Goal: Information Seeking & Learning: Learn about a topic

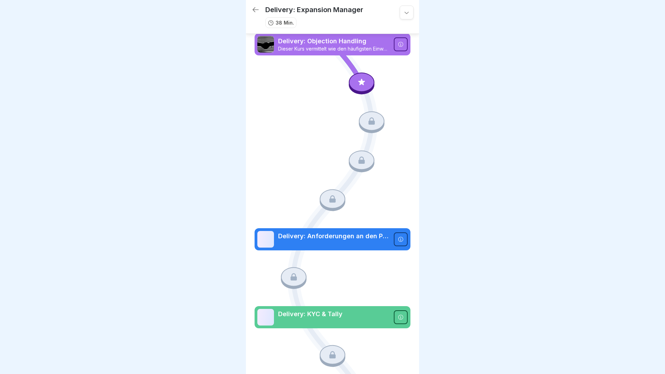
click at [349, 40] on p "Delivery: Objection Handling" at bounding box center [333, 41] width 111 height 9
click at [363, 80] on icon at bounding box center [361, 82] width 9 height 9
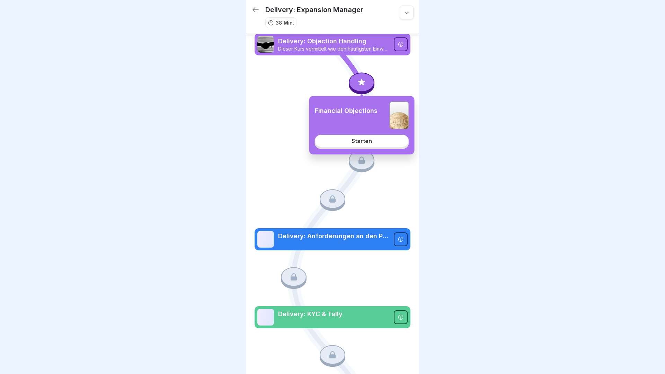
click at [363, 145] on link "Starten" at bounding box center [362, 141] width 94 height 12
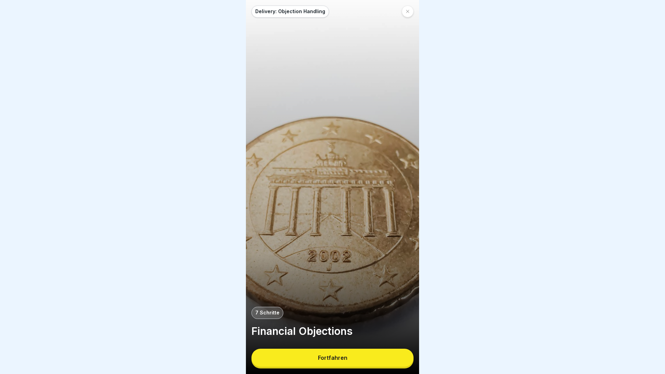
click at [335, 355] on button "Fortfahren" at bounding box center [332, 358] width 162 height 18
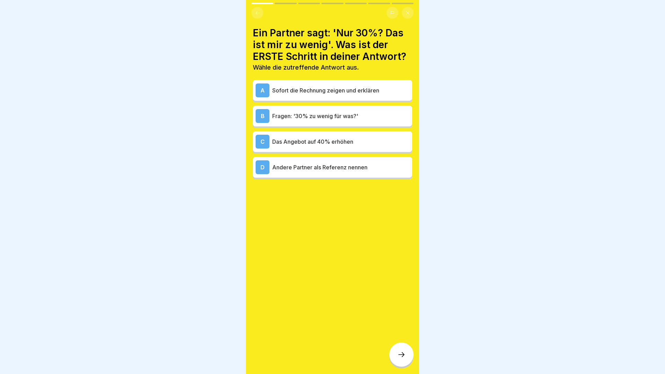
click at [348, 169] on p "Andere Partner als Referenz nennen" at bounding box center [340, 167] width 137 height 8
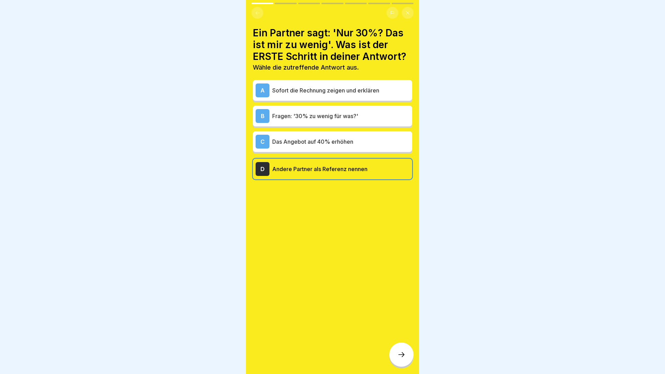
click at [399, 350] on div at bounding box center [401, 354] width 24 height 24
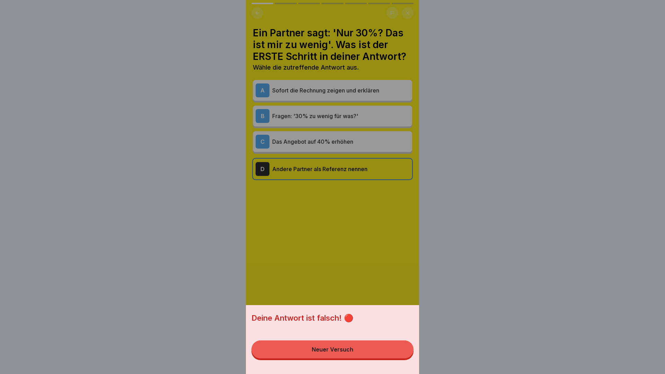
click at [377, 351] on button "Neuer Versuch" at bounding box center [332, 349] width 162 height 18
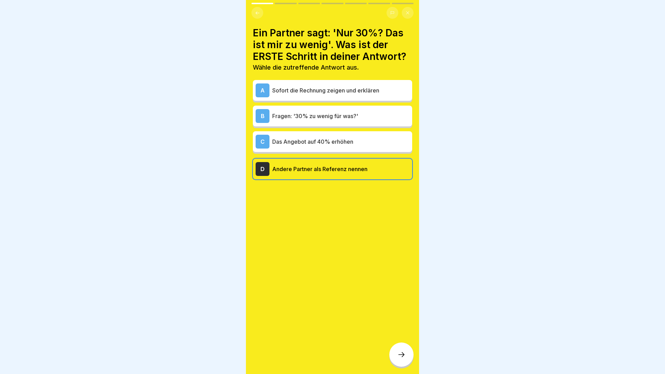
click at [366, 86] on p "Sofort die Rechnung zeigen und erklären" at bounding box center [340, 90] width 137 height 8
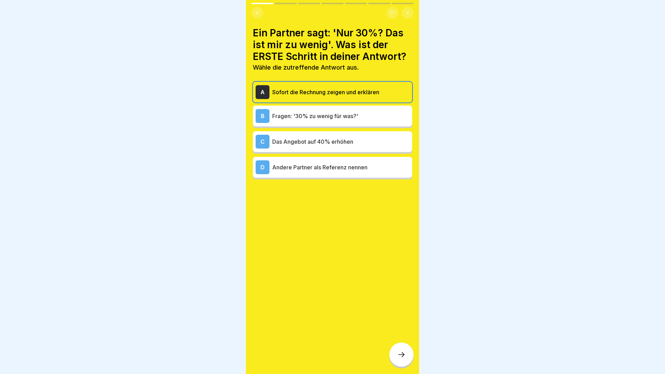
click at [403, 356] on icon at bounding box center [401, 354] width 8 height 8
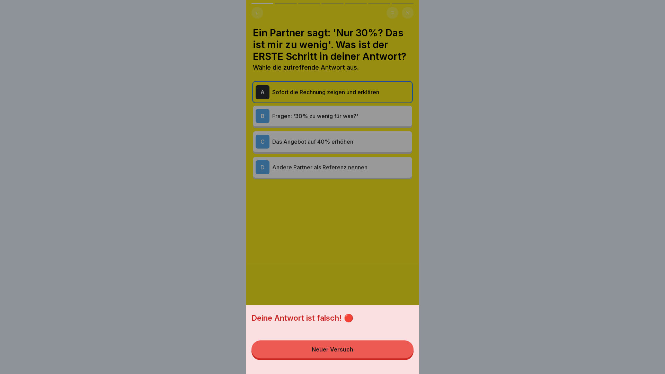
click at [336, 363] on div "Deine Antwort ist falsch! 🔴 Neuer Versuch" at bounding box center [332, 339] width 173 height 69
click at [319, 350] on div "Neuer Versuch" at bounding box center [333, 349] width 42 height 6
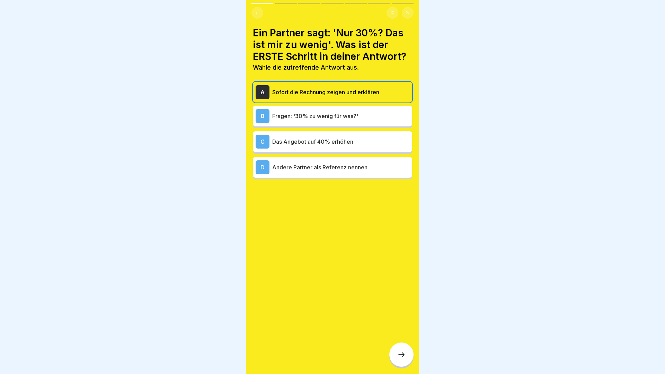
click at [334, 116] on p "Fragen: '30% zu wenig für was?'" at bounding box center [340, 116] width 137 height 8
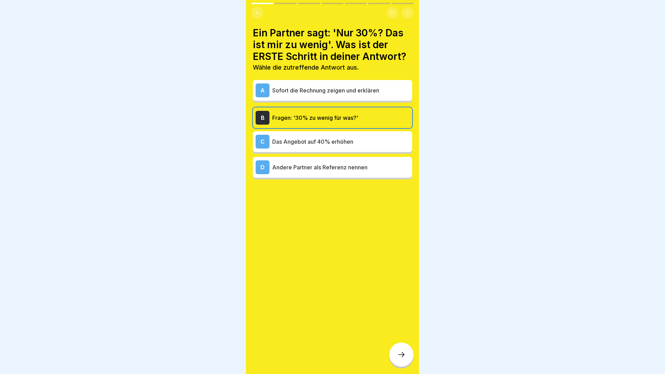
click at [401, 360] on div at bounding box center [401, 354] width 24 height 24
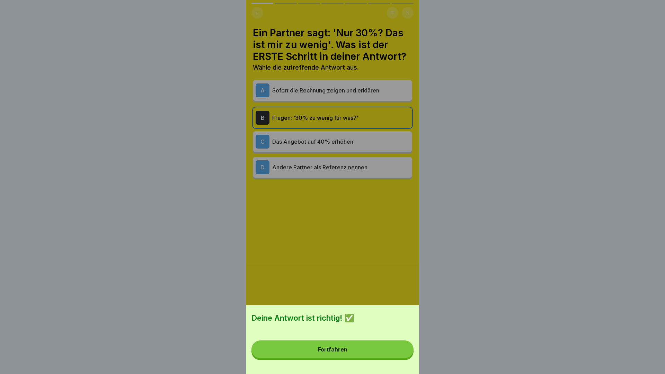
click at [377, 353] on button "Fortfahren" at bounding box center [332, 349] width 162 height 18
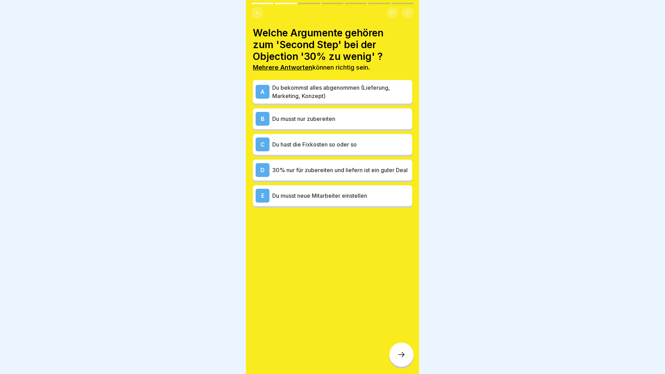
click at [381, 143] on p "Du hast die Fixkosten so oder so" at bounding box center [340, 144] width 137 height 8
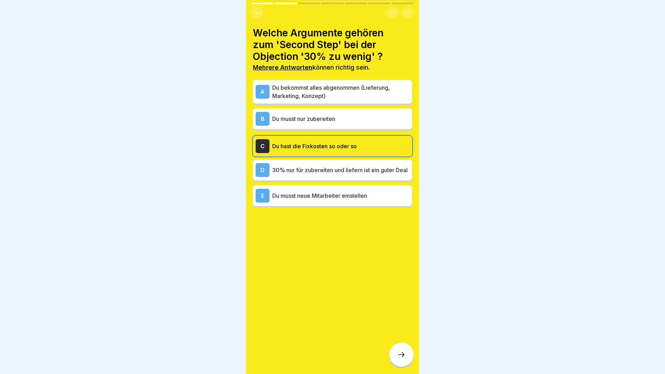
click at [391, 92] on p "Du bekommst alles abgenommen (Lieferung, Marketing, Konzept)" at bounding box center [340, 91] width 137 height 17
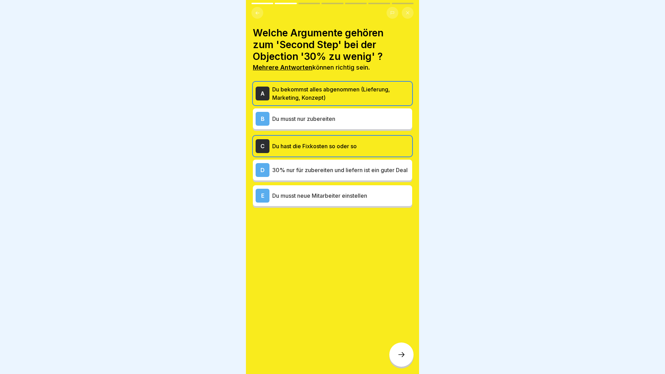
click at [372, 174] on p "30% nur für zubereiten und liefern ist ein guter Deal" at bounding box center [340, 170] width 137 height 8
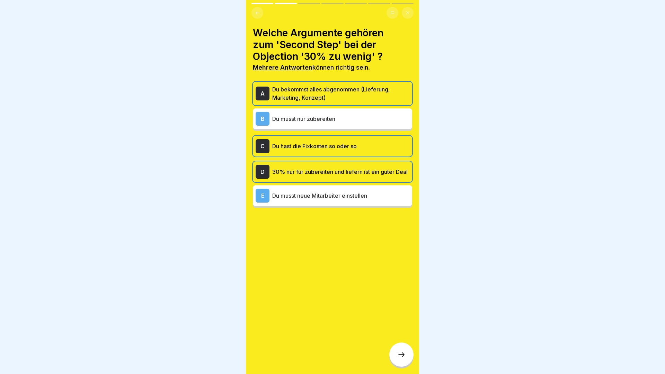
click at [403, 359] on div at bounding box center [401, 354] width 24 height 24
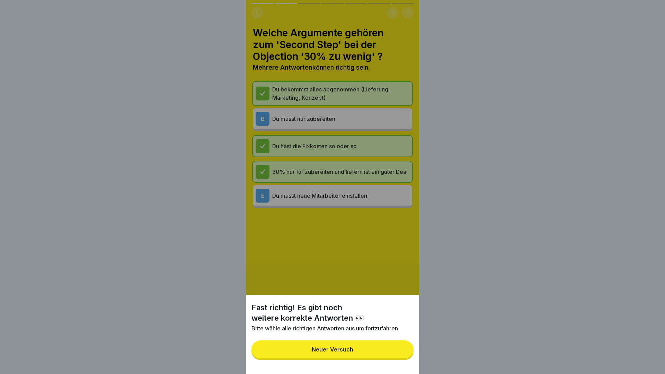
click at [387, 351] on button "Neuer Versuch" at bounding box center [332, 349] width 162 height 18
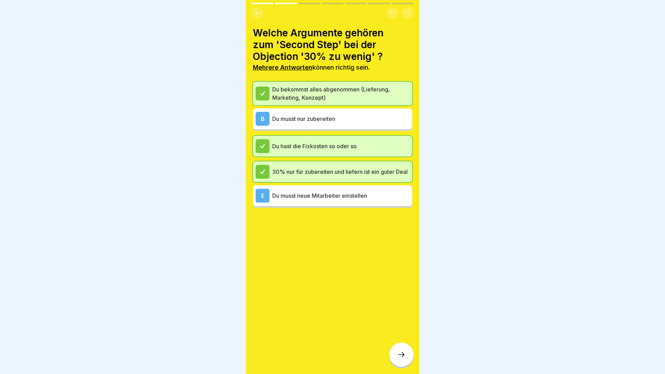
click at [346, 117] on p "Du musst nur zubereiten" at bounding box center [340, 119] width 137 height 8
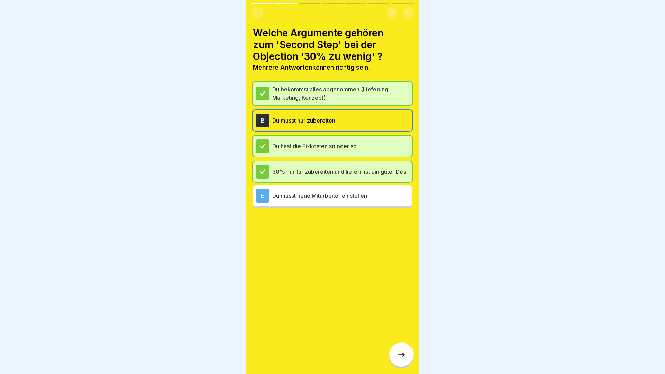
click at [400, 352] on icon at bounding box center [401, 354] width 8 height 8
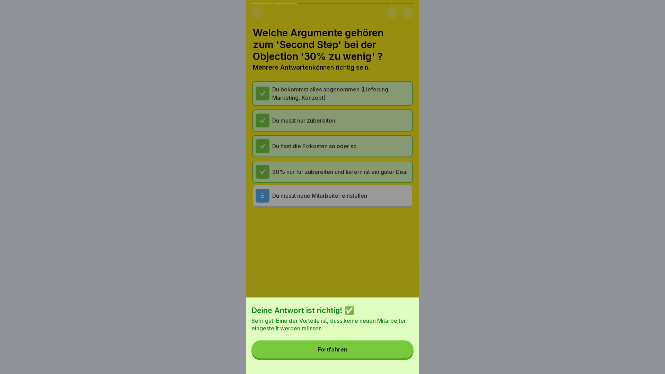
click at [364, 349] on button "Fortfahren" at bounding box center [332, 349] width 162 height 18
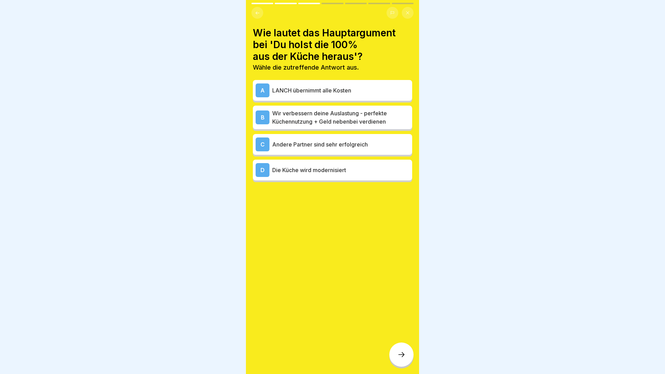
click at [377, 114] on p "Wir verbessern deine Auslastung - perfekte Küchennutzung + Geld nebenbei verdie…" at bounding box center [340, 117] width 137 height 17
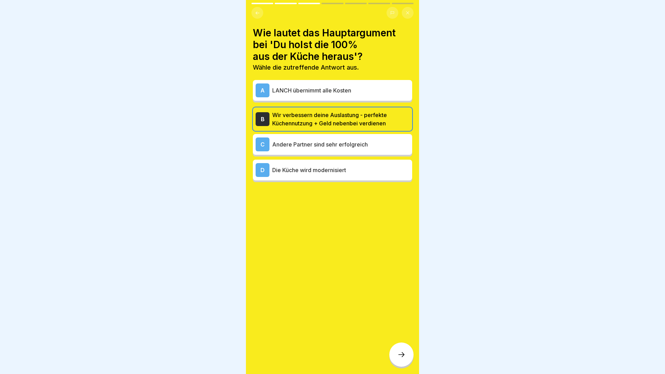
click at [400, 357] on icon at bounding box center [401, 354] width 8 height 8
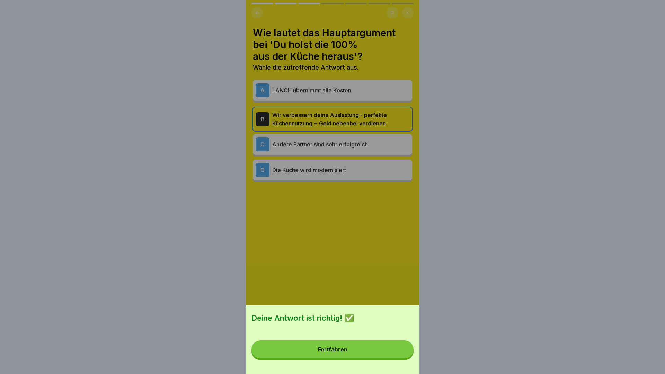
click at [373, 356] on button "Fortfahren" at bounding box center [332, 349] width 162 height 18
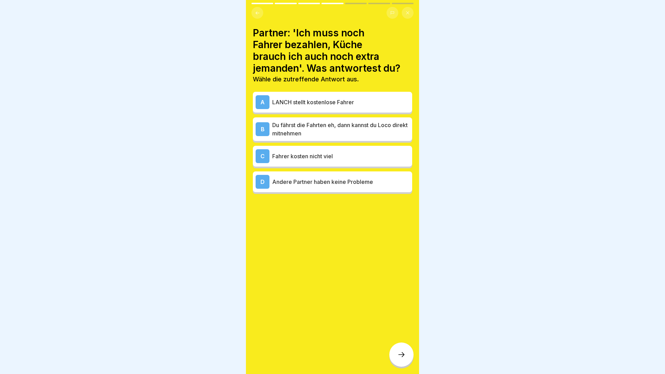
click at [343, 128] on p "Du fährst die Fahrten eh, dann kannst du Loco direkt mitnehmen" at bounding box center [340, 129] width 137 height 17
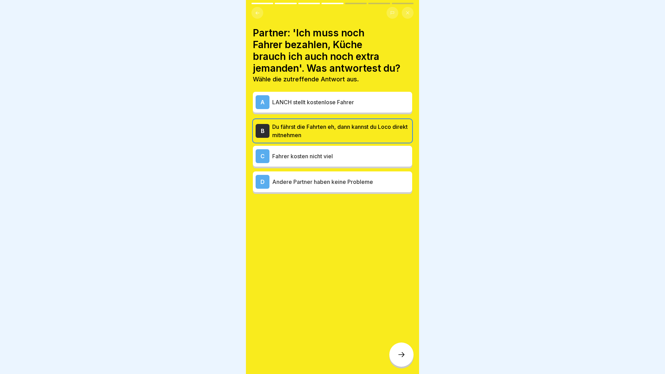
click at [408, 356] on div at bounding box center [401, 354] width 24 height 24
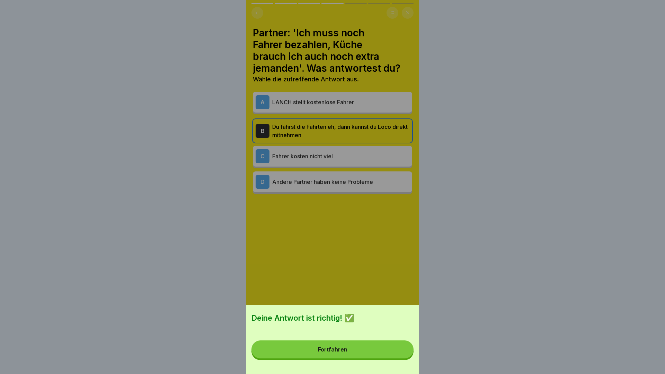
click at [373, 352] on button "Fortfahren" at bounding box center [332, 349] width 162 height 18
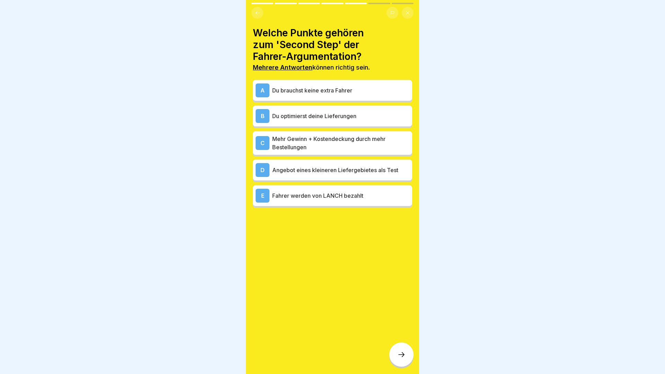
click at [359, 93] on p "Du brauchst keine extra Fahrer" at bounding box center [340, 90] width 137 height 8
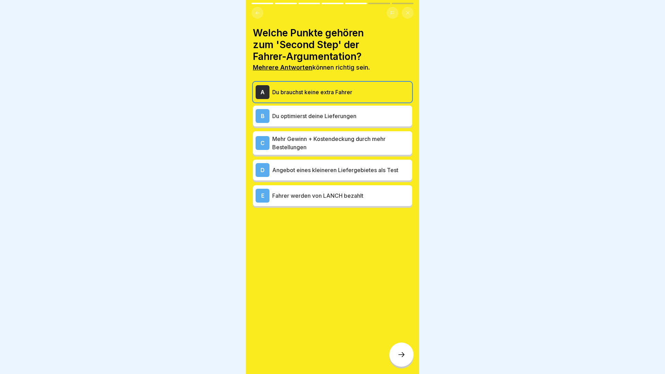
click at [390, 150] on p "Mehr Gewinn + Kostendeckung durch mehr Bestellungen" at bounding box center [340, 143] width 137 height 17
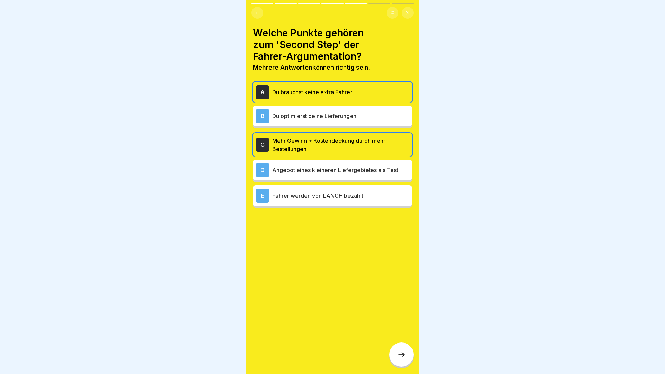
click at [389, 116] on p "Du optimierst deine Lieferungen" at bounding box center [340, 116] width 137 height 8
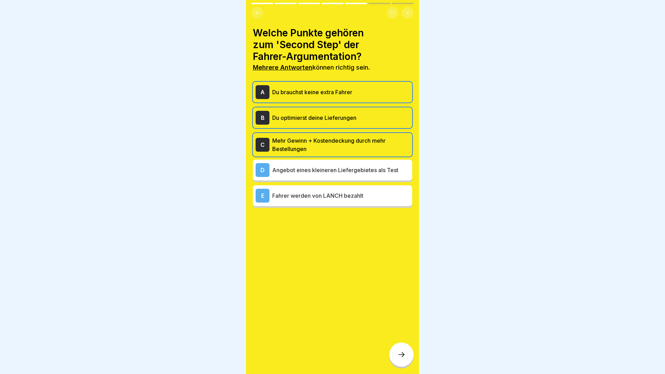
click at [405, 356] on icon at bounding box center [401, 354] width 8 height 8
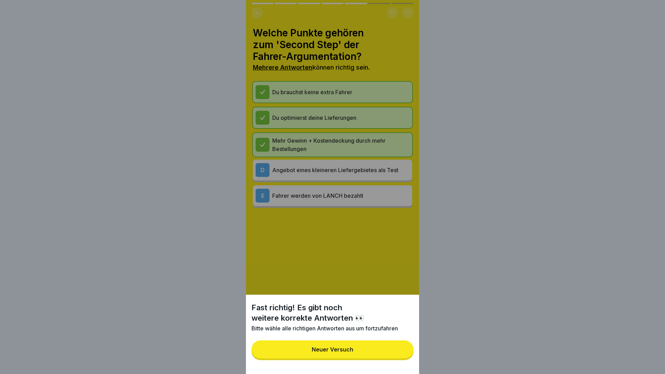
click at [391, 357] on button "Neuer Versuch" at bounding box center [332, 349] width 162 height 18
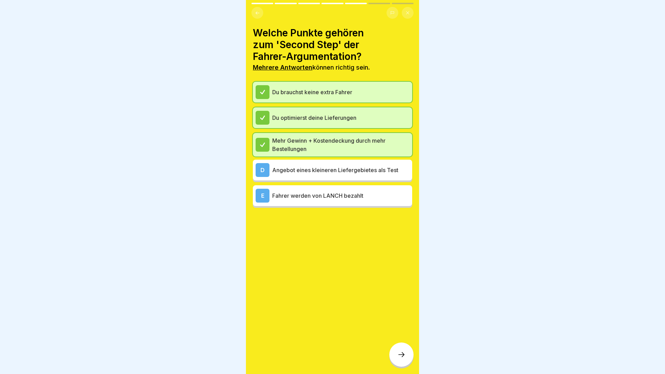
click at [339, 166] on p "Angebot eines kleineren Liefergebietes als Test" at bounding box center [340, 170] width 137 height 8
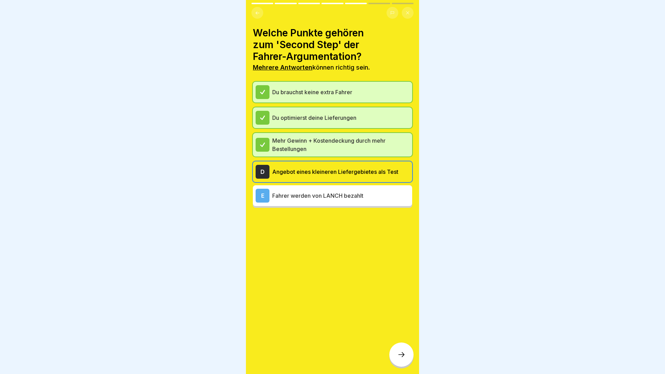
click at [399, 345] on div at bounding box center [401, 354] width 24 height 24
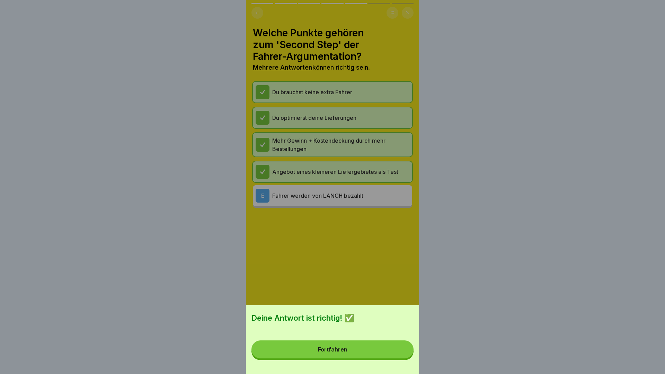
click at [345, 349] on div "Fortfahren" at bounding box center [332, 349] width 29 height 6
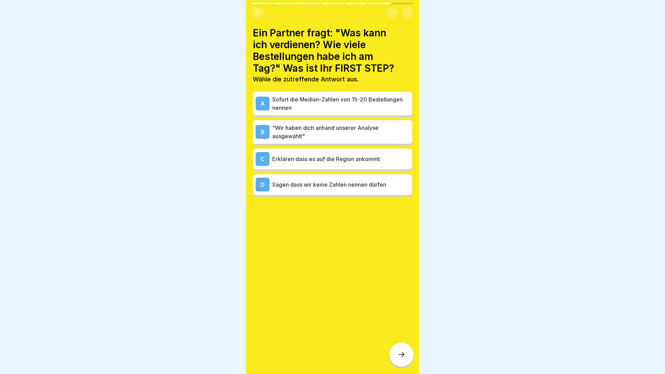
click at [341, 167] on div "C Erklären dass es auf die Region ankommt" at bounding box center [332, 159] width 159 height 21
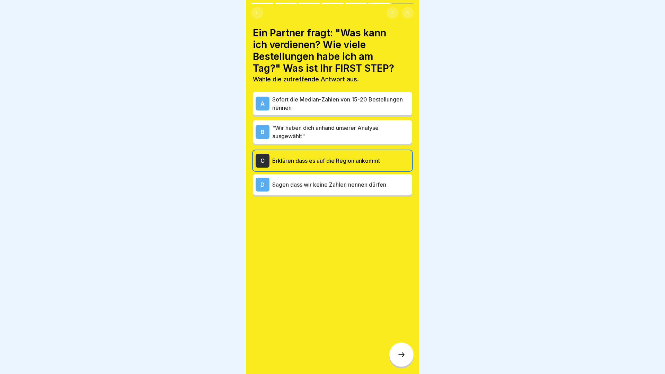
click at [406, 357] on div at bounding box center [401, 354] width 24 height 24
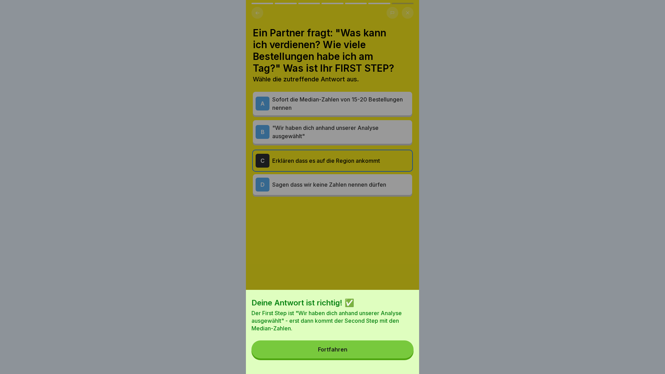
click at [334, 344] on button "Fortfahren" at bounding box center [332, 349] width 162 height 18
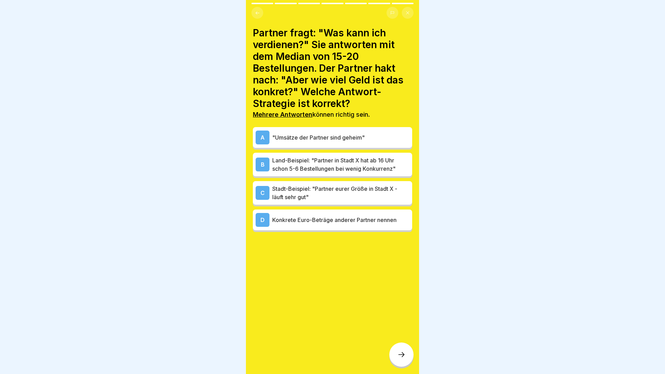
click at [376, 159] on p "Land-Beispiel: "Partner in Stadt X hat ab 16 Uhr schon 5-6 Bestellungen bei wen…" at bounding box center [340, 164] width 137 height 17
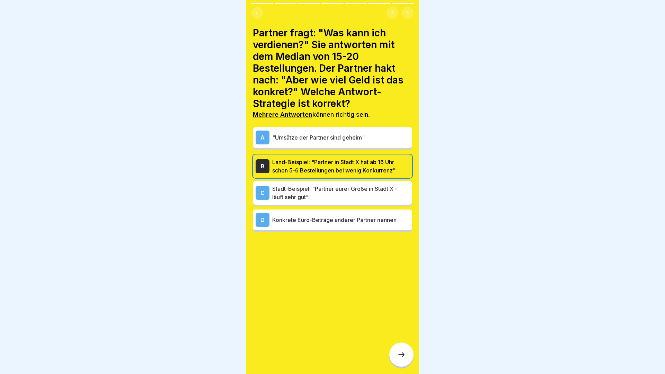
click at [362, 190] on p "Stadt-Beispiel: "Partner eurer Größe in Stadt X - läuft sehr gut"" at bounding box center [340, 193] width 137 height 17
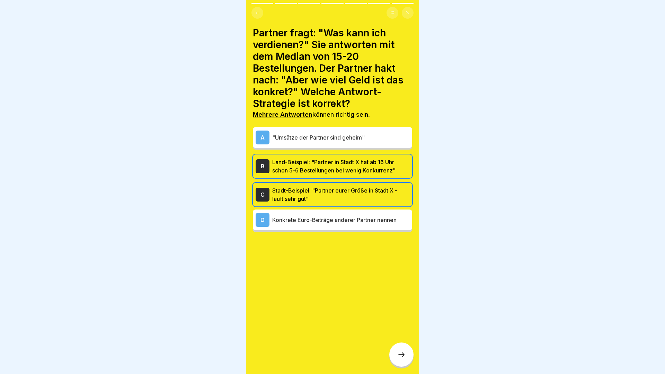
click at [404, 349] on div at bounding box center [401, 354] width 24 height 24
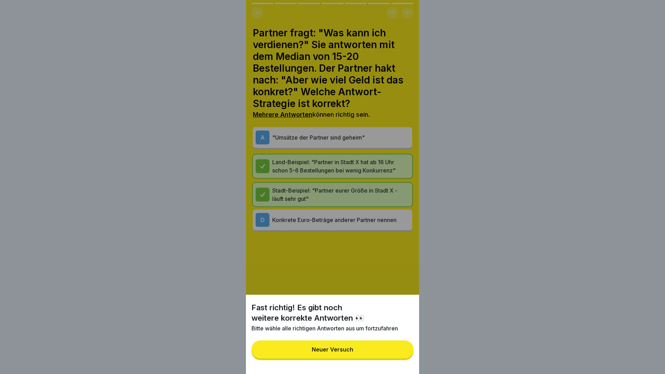
click at [394, 350] on button "Neuer Versuch" at bounding box center [332, 349] width 162 height 18
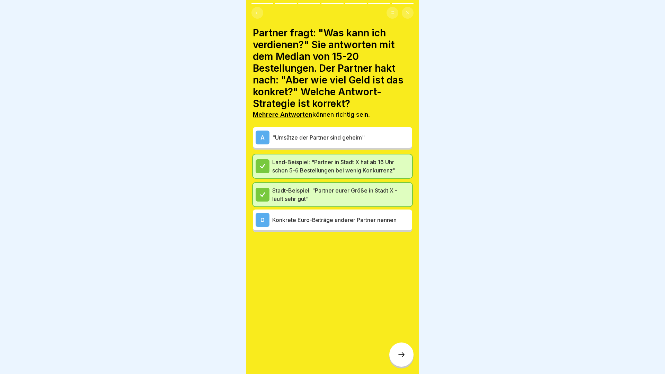
click at [365, 135] on p ""Umsätze der Partner sind geheim"" at bounding box center [340, 137] width 137 height 8
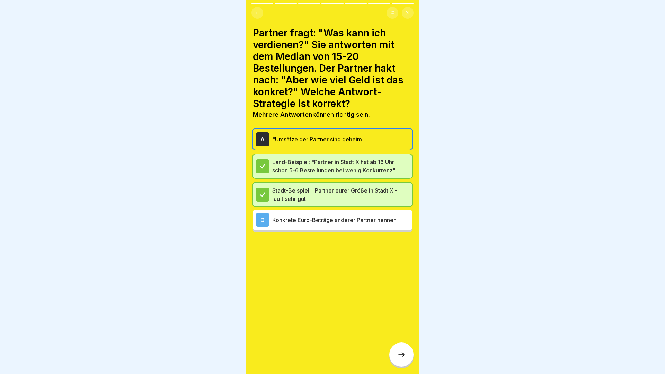
click at [400, 352] on icon at bounding box center [401, 354] width 8 height 8
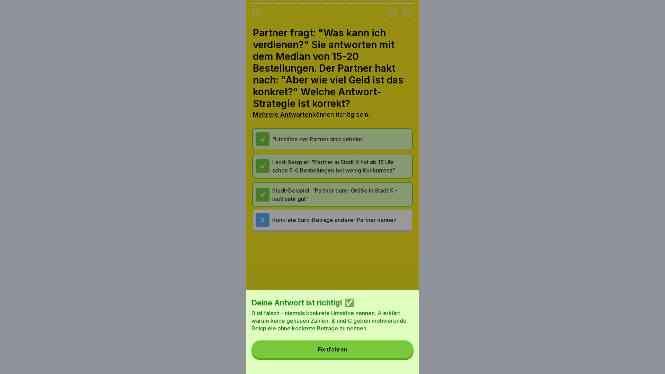
click at [374, 346] on button "Fortfahren" at bounding box center [332, 349] width 162 height 18
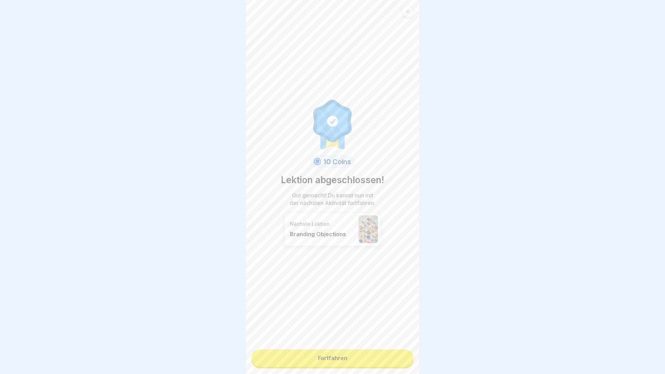
click at [333, 352] on link "Fortfahren" at bounding box center [332, 357] width 162 height 17
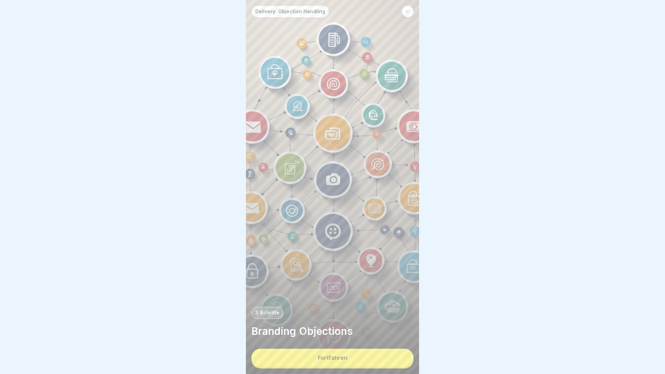
click at [333, 352] on button "Fortfahren" at bounding box center [332, 358] width 162 height 18
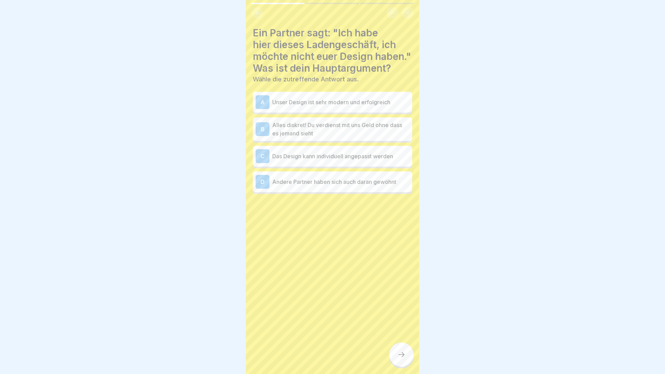
click at [358, 136] on p "Alles diskret! Du verdienst mit uns Geld ohne dass es jemand sieht" at bounding box center [340, 129] width 137 height 17
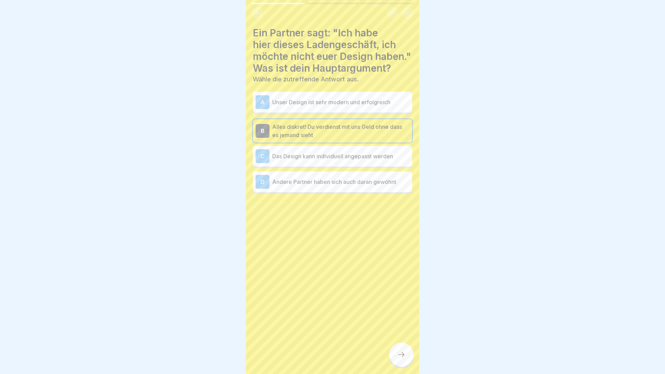
click at [406, 361] on div at bounding box center [401, 354] width 24 height 24
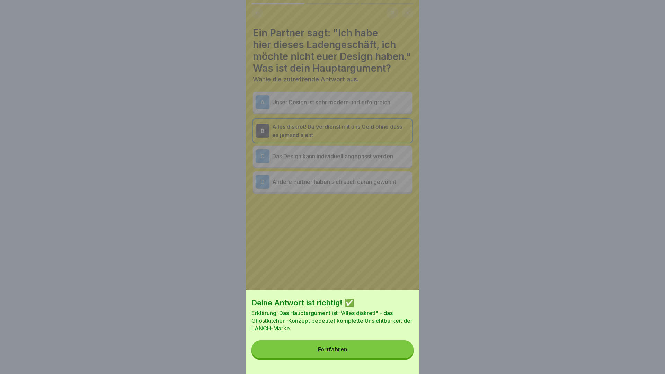
click at [382, 353] on button "Fortfahren" at bounding box center [332, 349] width 162 height 18
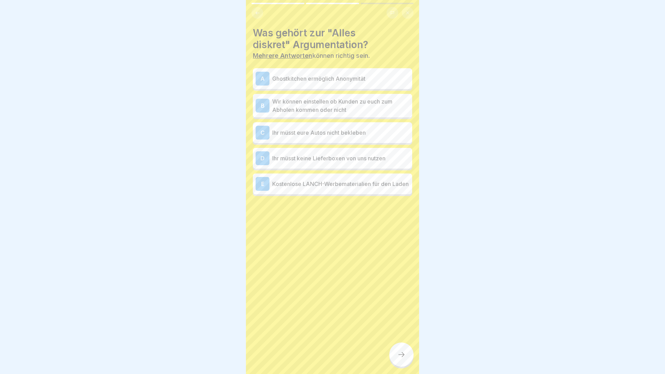
click at [353, 81] on p "Ghostkitchen ermöglich Anonymität" at bounding box center [340, 78] width 137 height 8
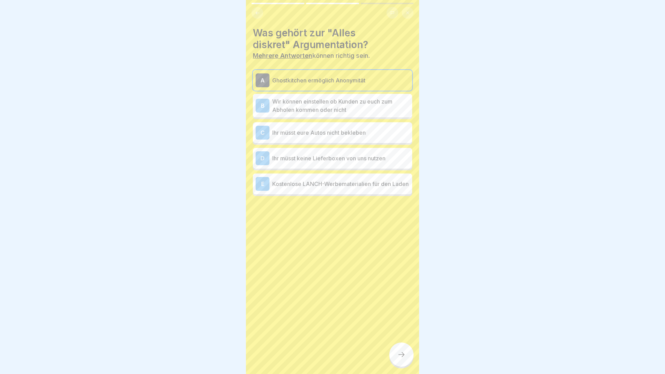
click at [354, 98] on p "Wir können einstellen ob Kunden zu euch zum Abholen kommen oder nicht" at bounding box center [340, 105] width 137 height 17
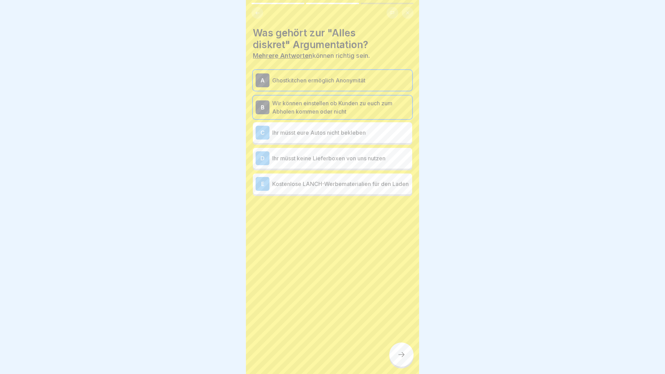
click at [378, 135] on p "Ihr müsst eure Autos nicht bekleben" at bounding box center [340, 132] width 137 height 8
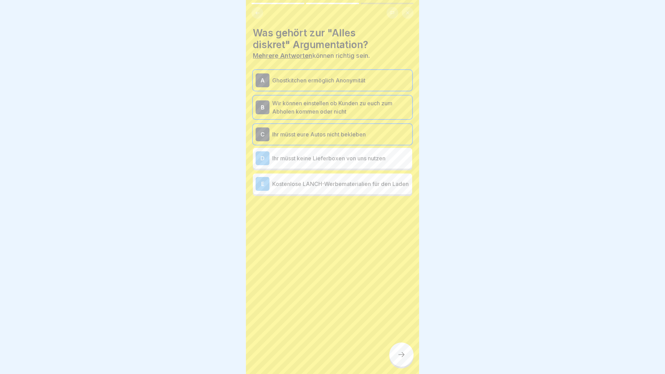
click at [368, 155] on p "Ihr müsst keine Lieferboxen von uns nutzen" at bounding box center [340, 158] width 137 height 8
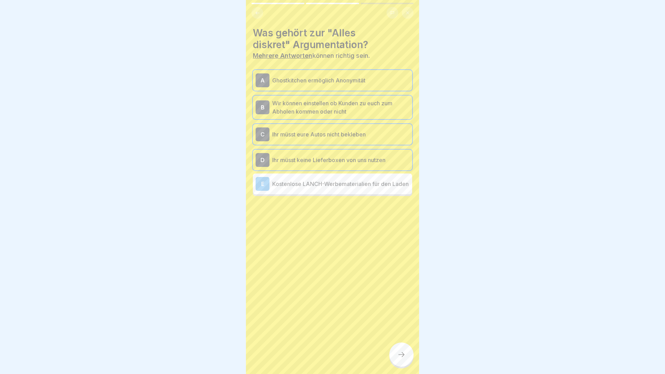
click at [404, 353] on icon at bounding box center [401, 354] width 8 height 8
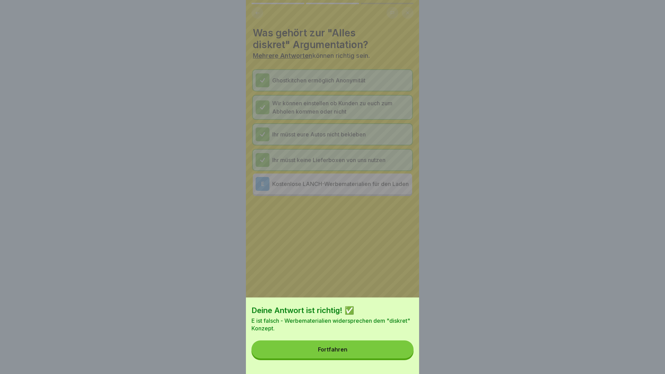
click at [373, 345] on button "Fortfahren" at bounding box center [332, 349] width 162 height 18
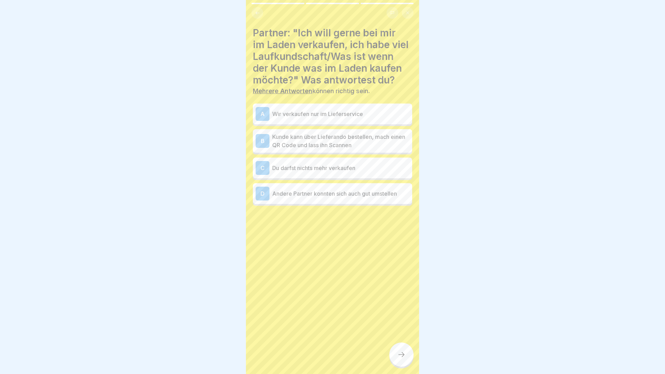
click at [383, 106] on div "A Wir verkaufen nur im Lieferservice" at bounding box center [332, 114] width 159 height 21
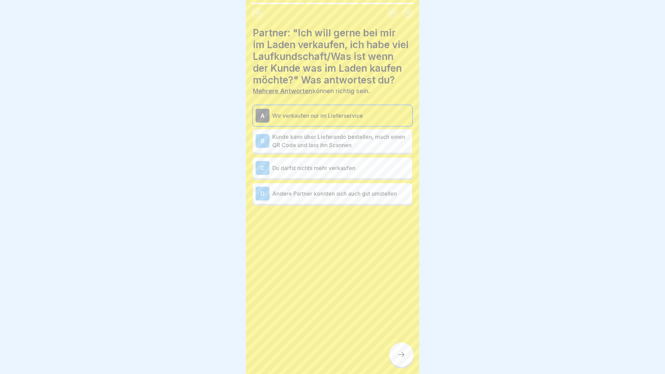
click at [376, 141] on p "Kunde kann über Lieferando bestellen, mach einen QR Code und lass ihn Scannen" at bounding box center [340, 141] width 137 height 17
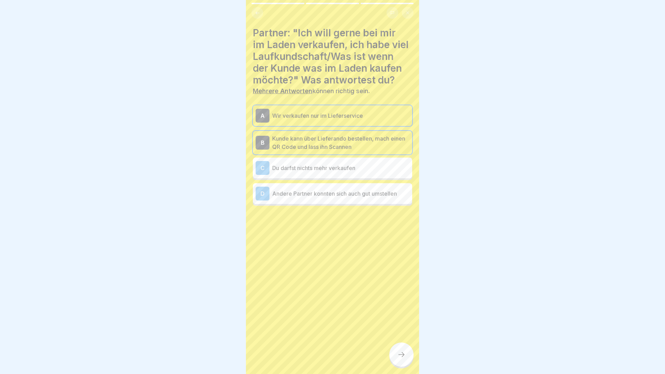
click at [407, 351] on div at bounding box center [401, 354] width 24 height 24
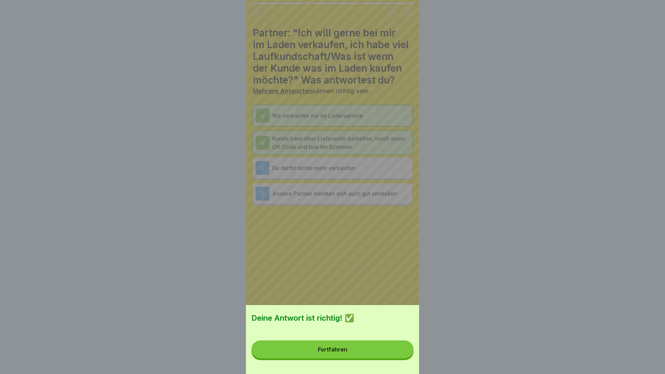
click at [389, 352] on button "Fortfahren" at bounding box center [332, 349] width 162 height 18
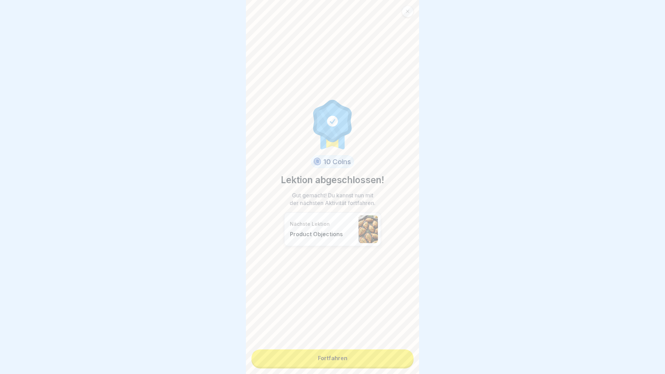
click at [359, 354] on link "Fortfahren" at bounding box center [332, 357] width 162 height 17
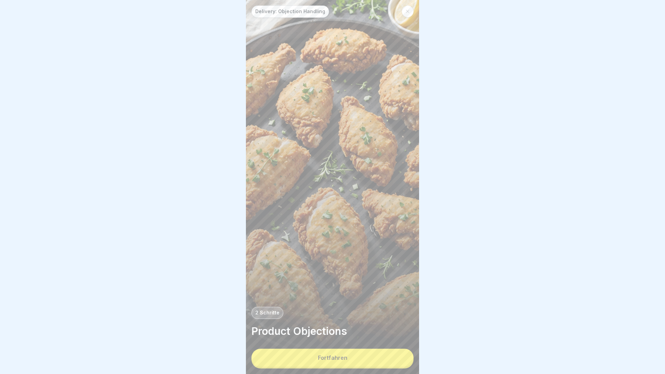
click at [359, 354] on button "Fortfahren" at bounding box center [332, 358] width 162 height 18
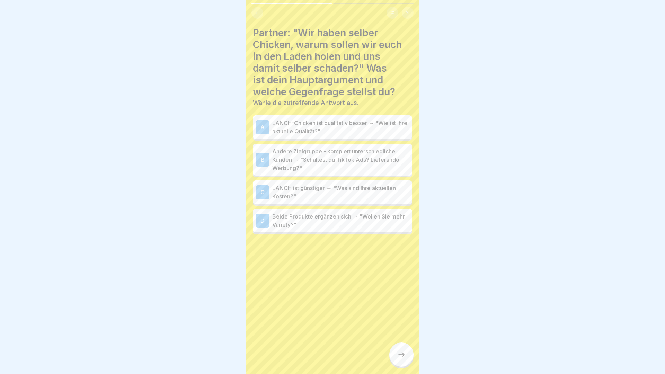
click at [358, 161] on p "Andere Zielgruppe - komplett unterschiedliche Kunden → "Schaltest du TikTok Ads…" at bounding box center [340, 159] width 137 height 25
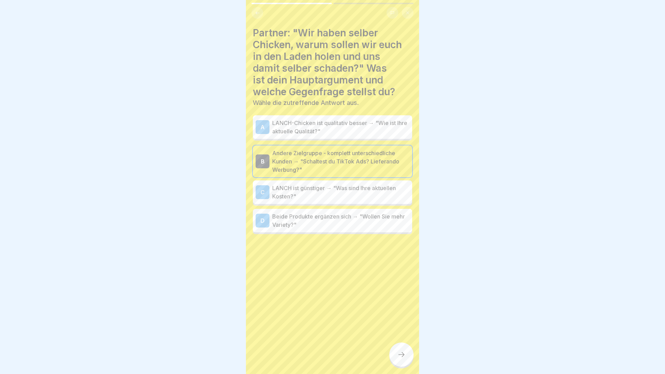
click at [406, 356] on div at bounding box center [401, 354] width 24 height 24
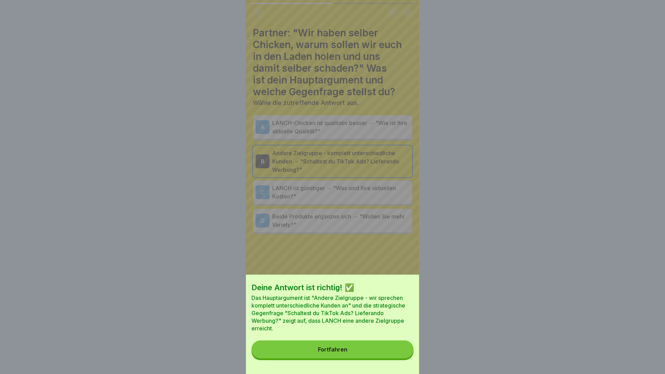
click at [406, 356] on button "Fortfahren" at bounding box center [332, 349] width 162 height 18
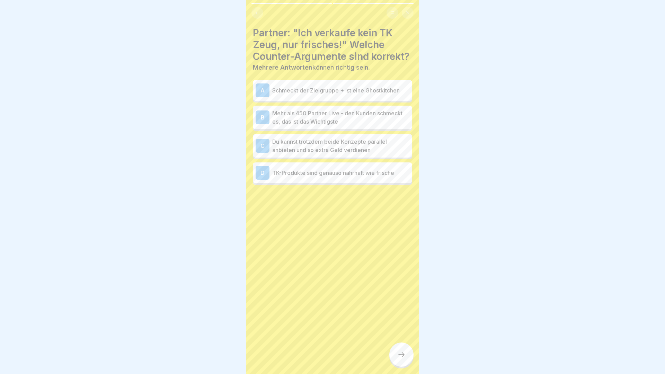
click at [384, 144] on p "Du kannst trotzdem beide Konzepte parallel anbieten und so extra Geld verdienen" at bounding box center [340, 145] width 137 height 17
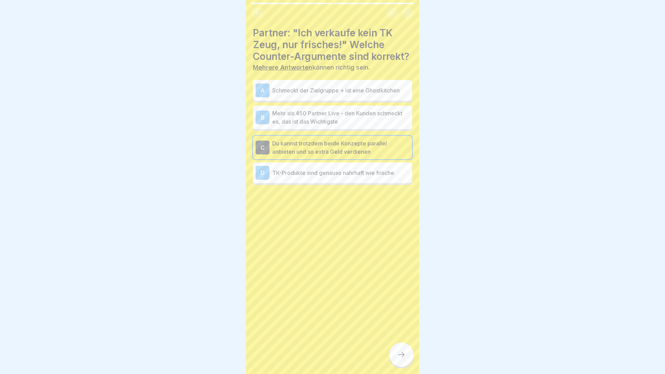
click at [349, 173] on p "TK-Produkte sind genauso nahrhaft wie frische" at bounding box center [340, 173] width 137 height 8
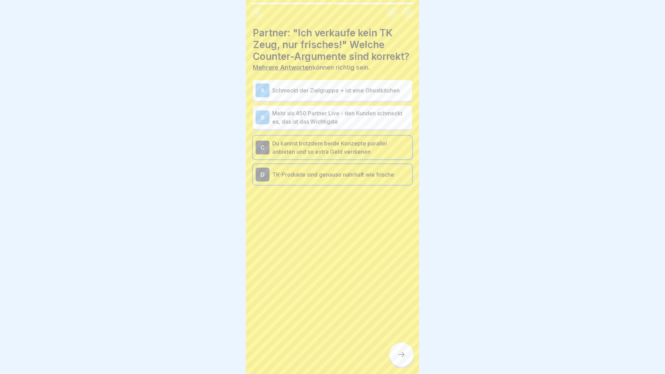
click at [349, 173] on p "TK-Produkte sind genauso nahrhaft wie frische" at bounding box center [340, 174] width 137 height 8
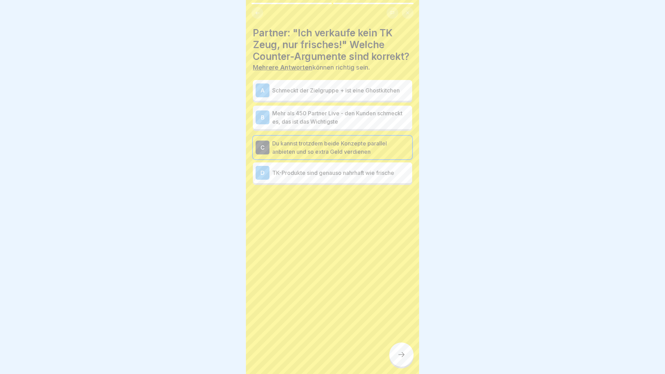
click at [315, 120] on p "Mehr als 450 Partner Live - den Kunden schmeckt es, das ist das Wichtigste" at bounding box center [340, 117] width 137 height 17
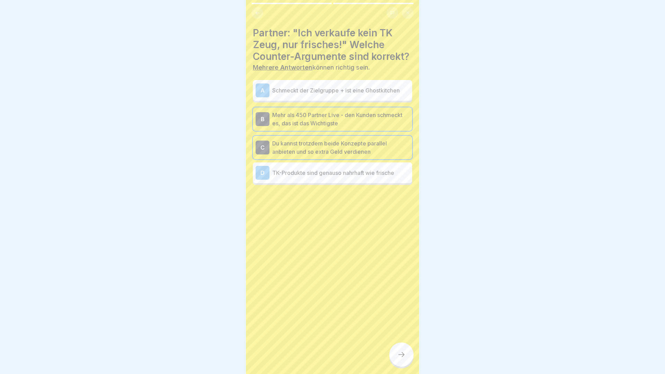
click at [405, 348] on div at bounding box center [401, 354] width 24 height 24
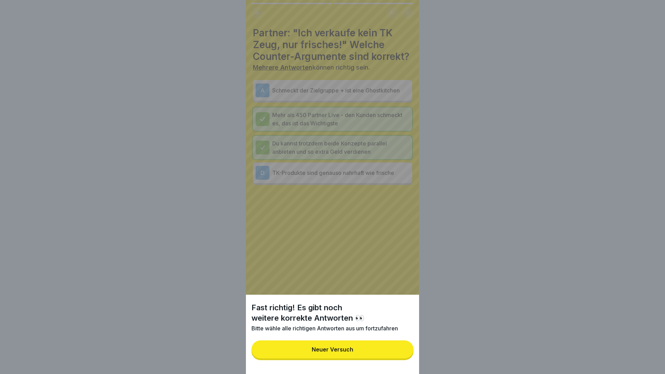
click at [371, 358] on button "Neuer Versuch" at bounding box center [332, 349] width 162 height 18
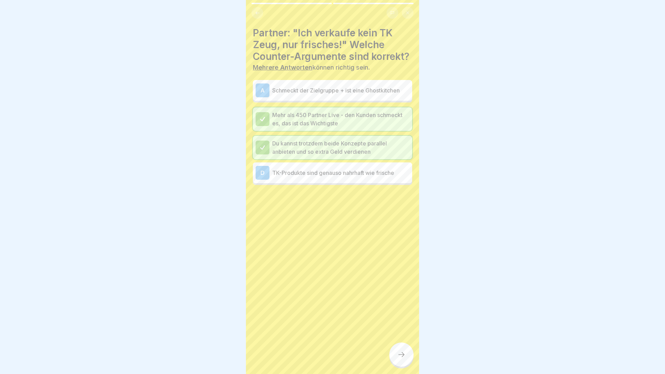
click at [294, 97] on div "A Schmeckt der Zielgruppe + ist eine Ghostkitchen" at bounding box center [332, 90] width 154 height 14
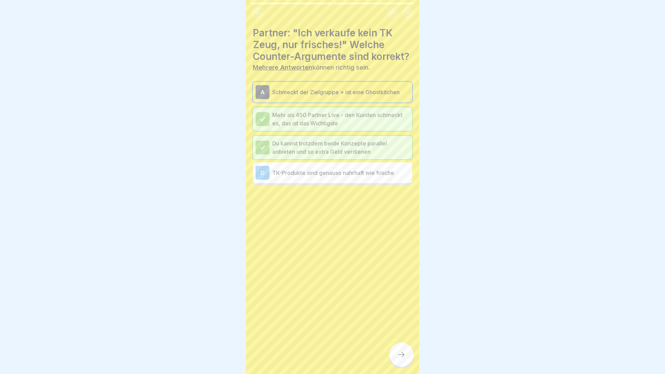
click at [392, 351] on div at bounding box center [401, 354] width 24 height 24
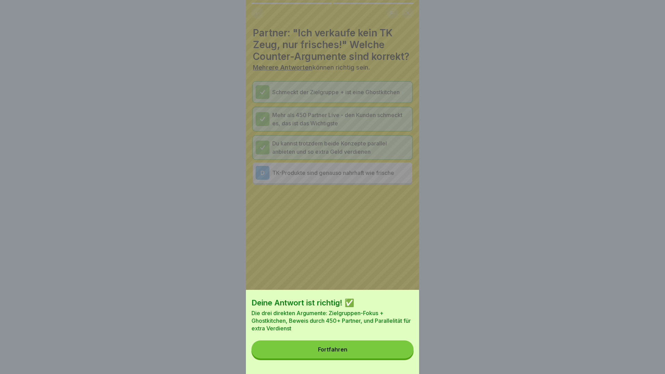
click at [362, 349] on button "Fortfahren" at bounding box center [332, 349] width 162 height 18
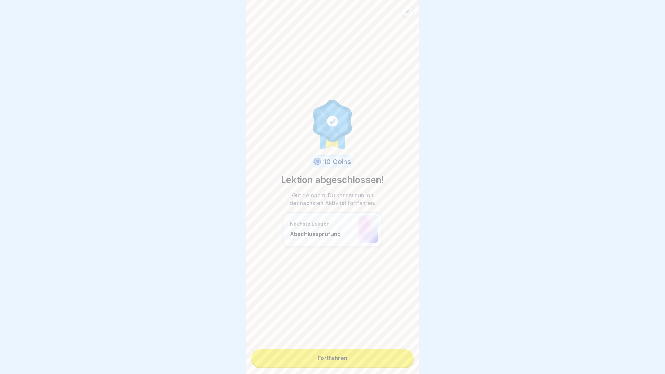
click at [334, 357] on link "Fortfahren" at bounding box center [332, 357] width 162 height 17
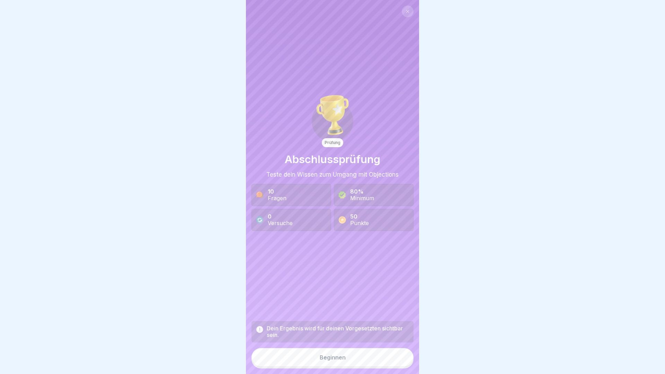
click at [334, 357] on div "Beginnen" at bounding box center [333, 357] width 26 height 6
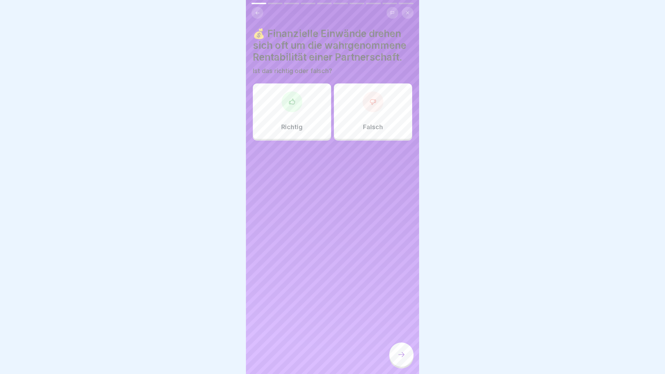
click at [283, 107] on div at bounding box center [291, 101] width 21 height 21
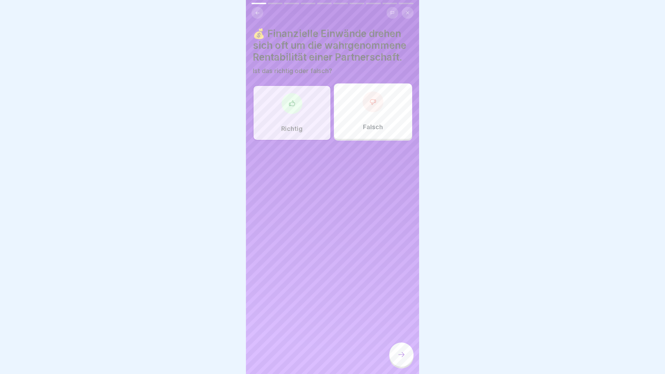
click at [403, 357] on icon at bounding box center [401, 354] width 8 height 8
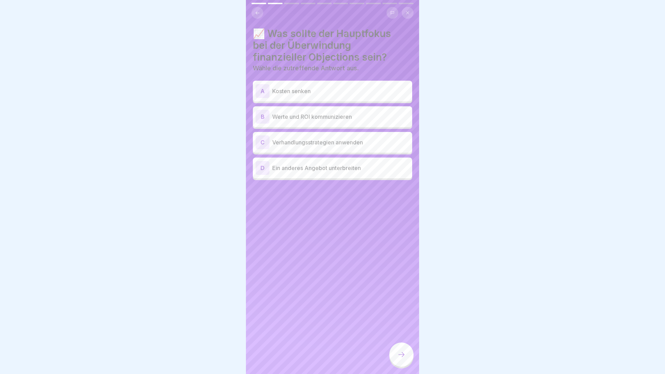
click at [330, 119] on p "Werte und ROI kommunizieren" at bounding box center [340, 117] width 137 height 8
click at [401, 353] on icon at bounding box center [401, 354] width 8 height 8
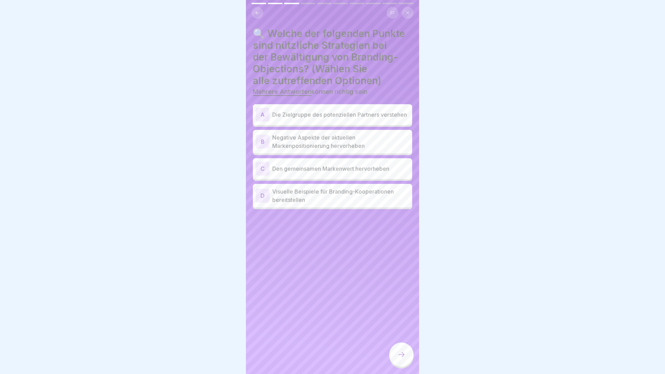
click at [300, 170] on p "Den gemeinsamen Markenwert hervorheben" at bounding box center [340, 168] width 137 height 8
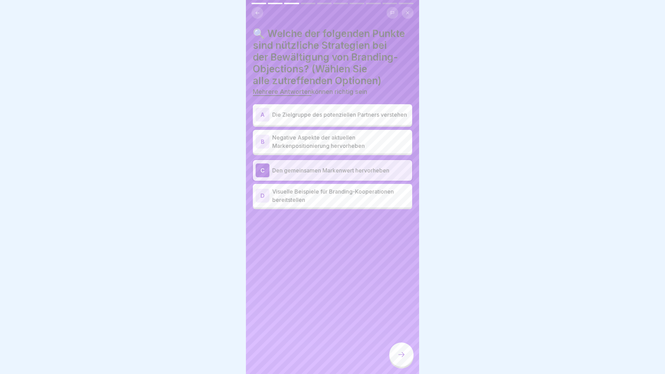
click at [350, 108] on div "A Die Zielgruppe des potenziellen Partners verstehen" at bounding box center [332, 115] width 154 height 14
click at [405, 357] on icon at bounding box center [401, 354] width 8 height 8
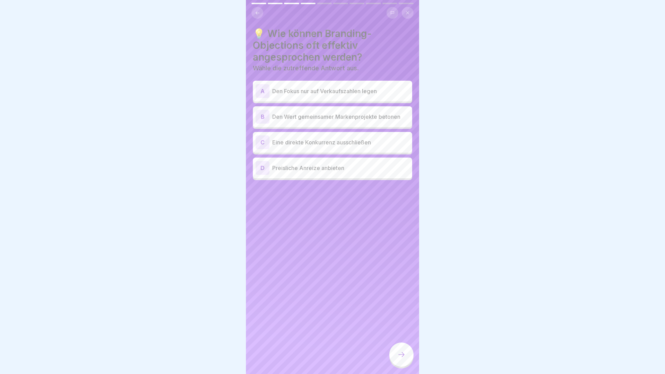
click at [363, 152] on div "C Eine direkte Konkurrenz ausschließen" at bounding box center [332, 142] width 159 height 21
click at [398, 356] on icon at bounding box center [401, 354] width 8 height 8
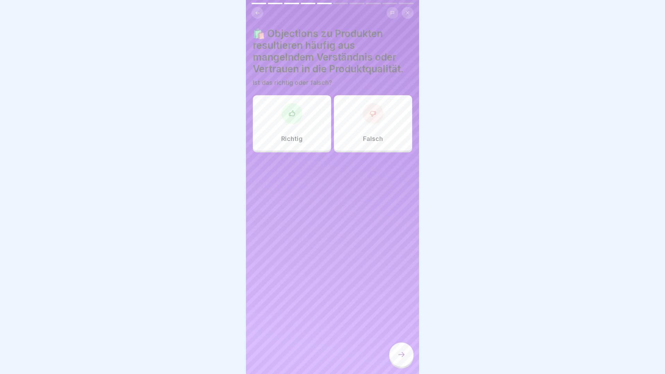
click at [282, 129] on div "Richtig" at bounding box center [292, 122] width 78 height 55
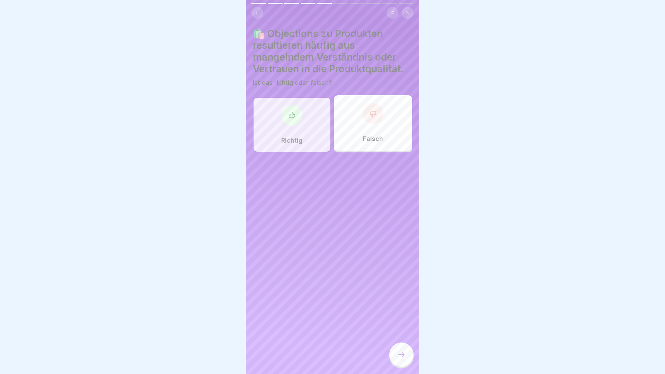
click at [397, 356] on icon at bounding box center [401, 354] width 8 height 8
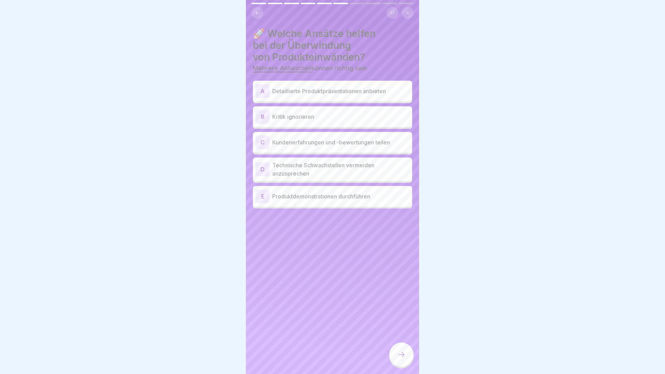
click at [330, 144] on p "Kundenerfahrungen und -bewertungen teilen" at bounding box center [340, 142] width 137 height 8
click at [320, 92] on p "Detaillierte Produktpräsentationen anbieten" at bounding box center [340, 91] width 137 height 8
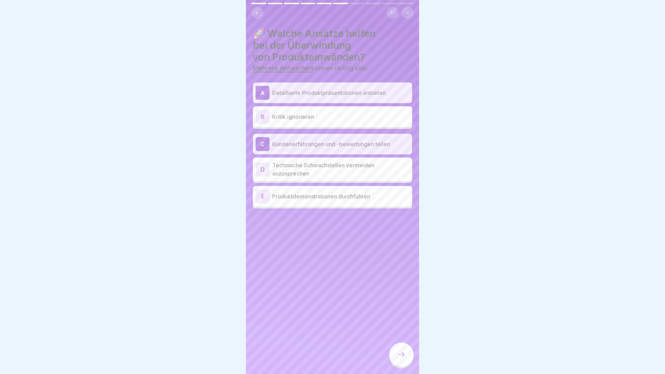
click at [369, 171] on p "Technische Schwachstellen vermeiden anzusprechen" at bounding box center [340, 169] width 137 height 17
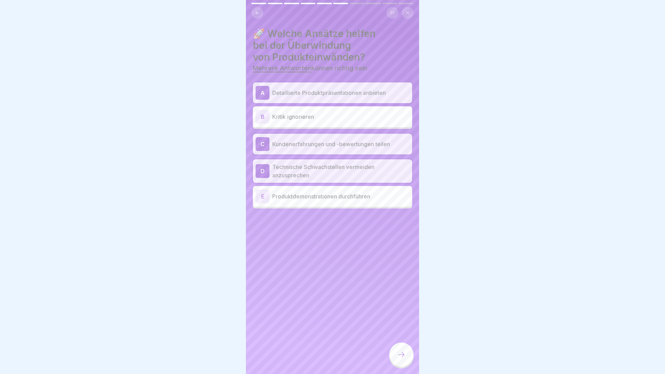
click at [379, 204] on div "E Produktdemonstrationen durchführen" at bounding box center [332, 196] width 159 height 21
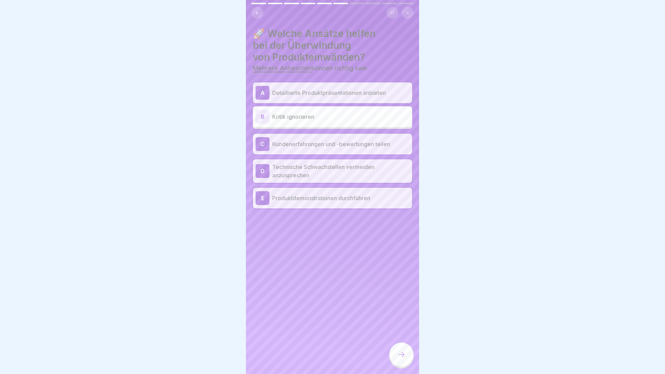
click at [403, 357] on icon at bounding box center [401, 354] width 8 height 8
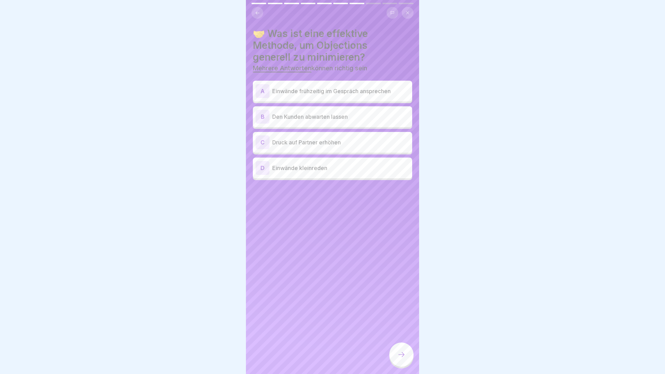
click at [397, 90] on p "Einwände frühzeitig im Gespräch ansprechen" at bounding box center [340, 91] width 137 height 8
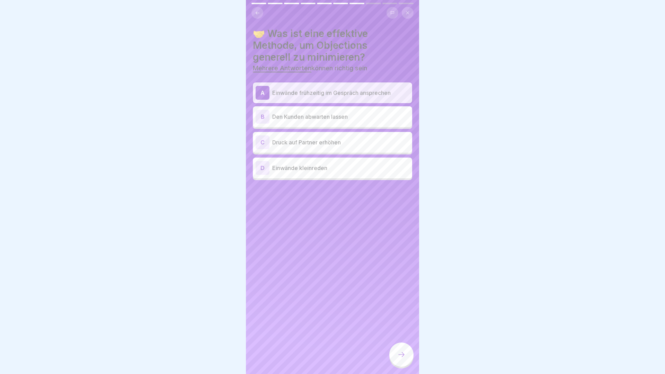
click at [392, 106] on div "A Einwände frühzeitig im Gespräch ansprechen B Den Kunden abwarten lassen C Dru…" at bounding box center [332, 131] width 159 height 98
click at [392, 117] on p "Den Kunden abwarten lassen" at bounding box center [340, 117] width 137 height 8
click at [413, 356] on div "🤝 Was ist eine effektive Methode, um Objections generell zu minimieren? Mehrere…" at bounding box center [332, 187] width 173 height 374
click at [409, 356] on div at bounding box center [401, 354] width 24 height 24
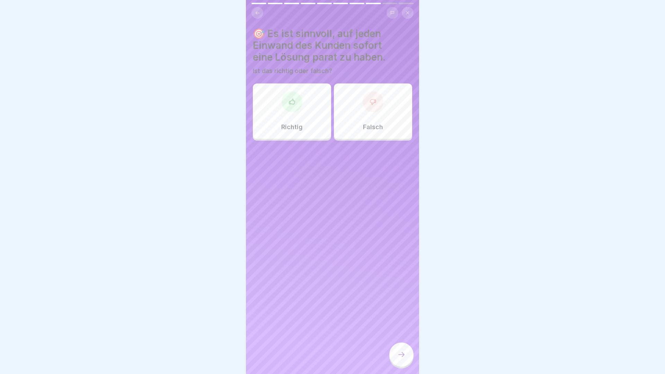
click at [290, 119] on div "Richtig" at bounding box center [292, 110] width 78 height 55
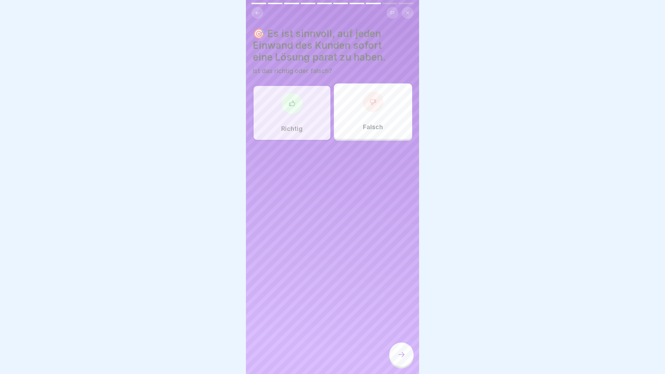
click at [401, 352] on icon at bounding box center [401, 354] width 8 height 8
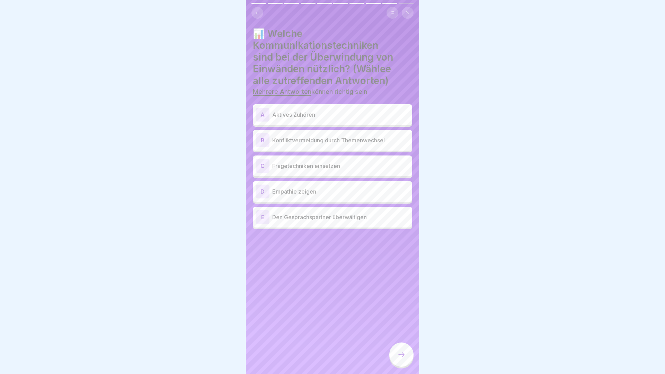
click at [329, 112] on p "Aktives Zuhören" at bounding box center [340, 114] width 137 height 8
click at [320, 188] on p "Empathie zeigen" at bounding box center [340, 191] width 137 height 8
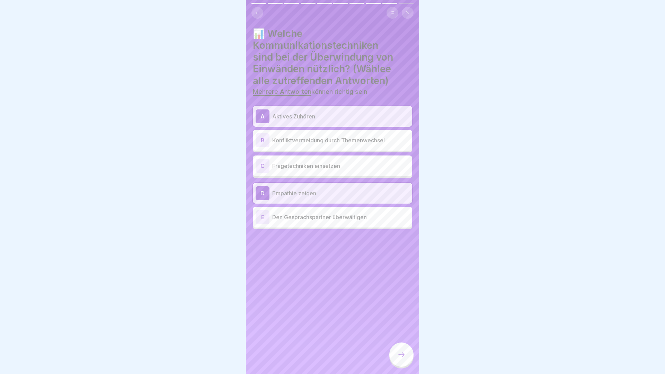
click at [357, 172] on div "C Fragetechniken einsetzen" at bounding box center [332, 166] width 154 height 14
click at [401, 352] on icon at bounding box center [401, 354] width 8 height 8
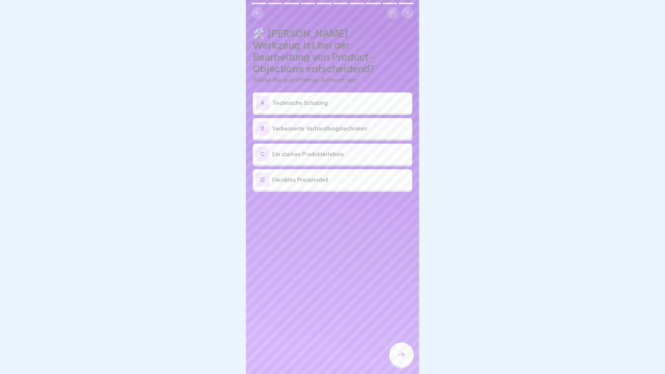
click at [369, 147] on div "C Ein starkes Produkterlebnis" at bounding box center [332, 154] width 154 height 14
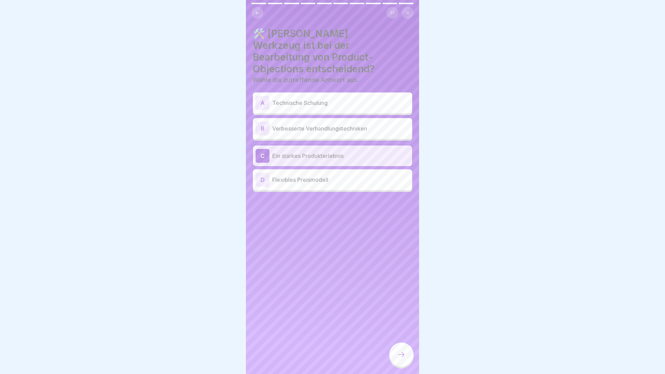
click at [347, 99] on p "Technische Schulung" at bounding box center [340, 103] width 137 height 8
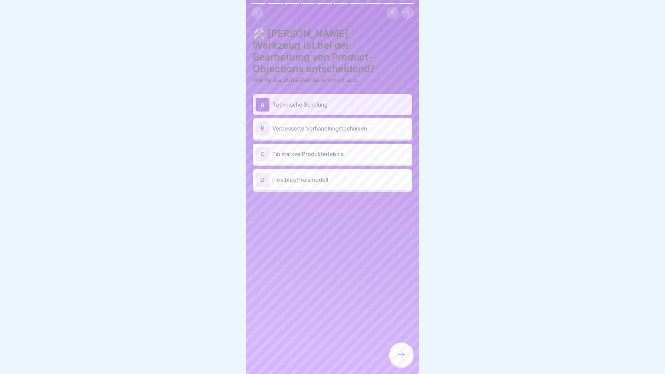
click at [340, 150] on p "Ein starkes Produkterlebnis" at bounding box center [340, 154] width 137 height 8
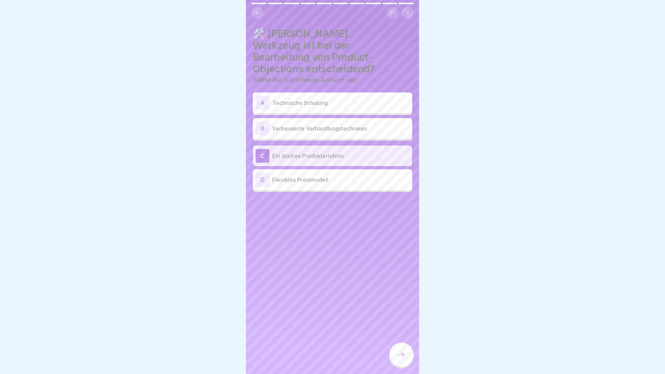
click at [335, 96] on div "A Technische Schulung" at bounding box center [332, 103] width 154 height 14
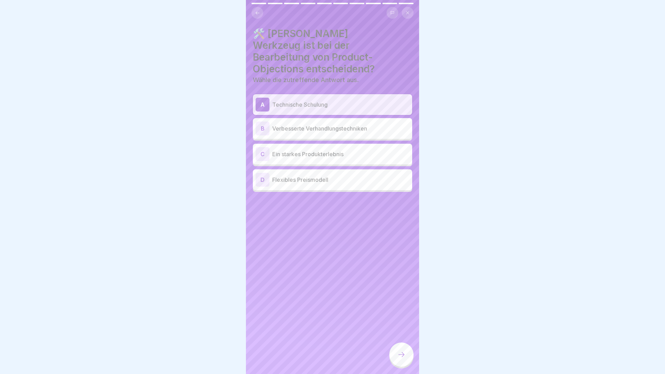
click at [329, 150] on p "Ein starkes Produkterlebnis" at bounding box center [340, 154] width 137 height 8
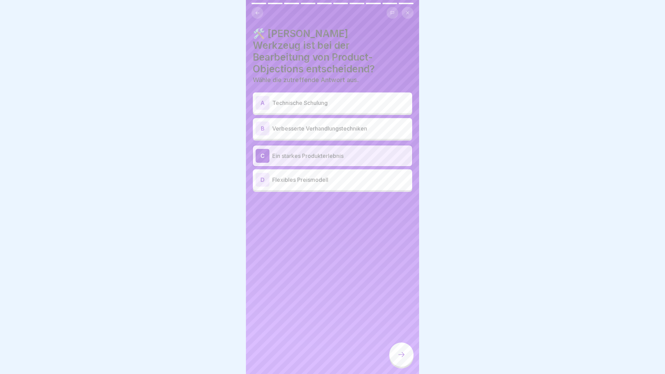
click at [397, 352] on div at bounding box center [401, 354] width 24 height 24
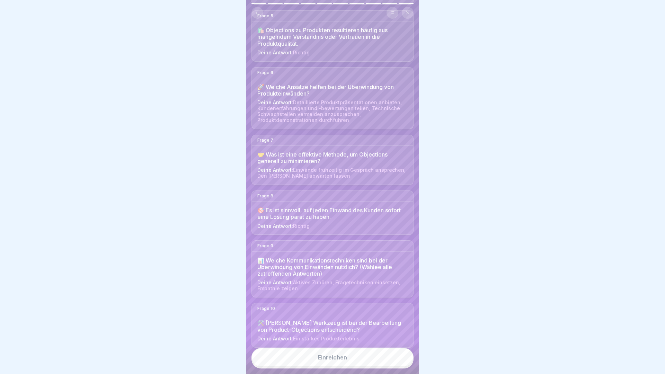
scroll to position [276, 0]
click at [341, 360] on div "Einreichen" at bounding box center [332, 357] width 29 height 6
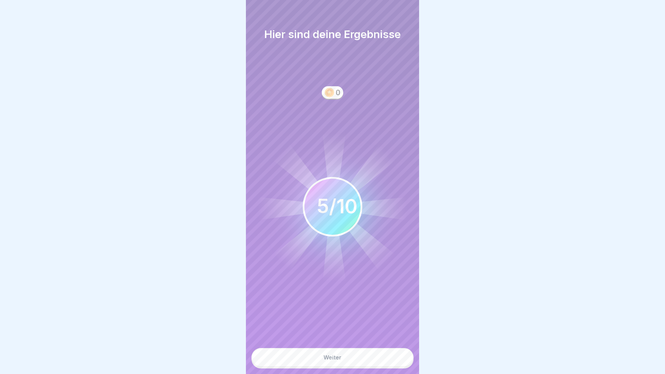
click at [341, 360] on div "Weiter" at bounding box center [332, 357] width 18 height 6
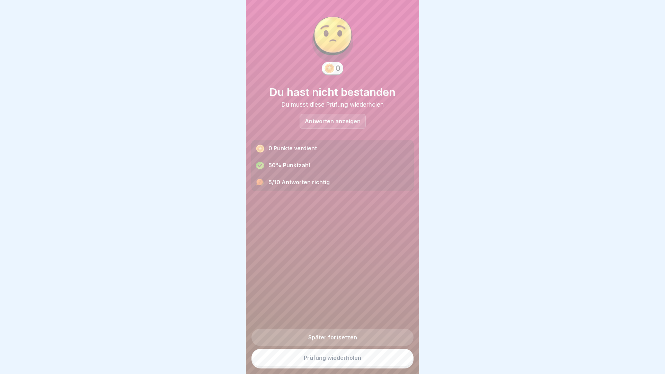
click at [328, 120] on p "Antworten anzeigen" at bounding box center [333, 121] width 56 height 6
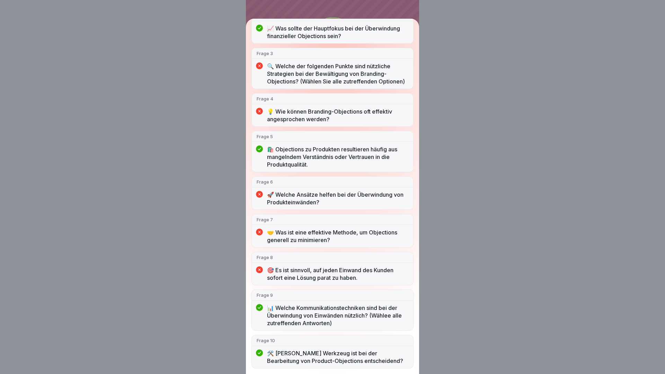
scroll to position [124, 0]
click at [466, 137] on div "Du hast nicht bestanden 5/10 Antworten richtig Frage 1 💰 Finanzielle Einwände d…" at bounding box center [332, 187] width 665 height 374
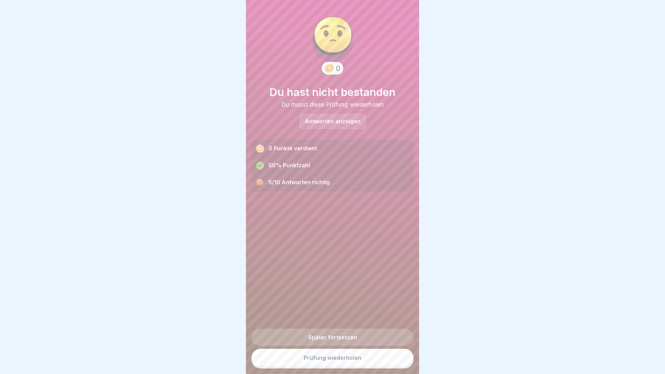
click at [350, 338] on link "Später fortsetzen" at bounding box center [332, 337] width 162 height 17
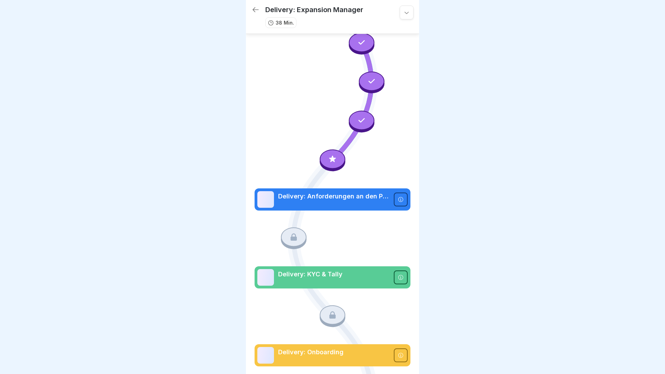
scroll to position [42, 0]
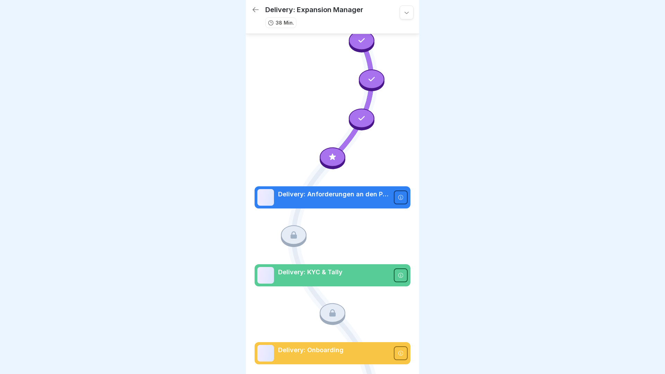
click at [403, 194] on div at bounding box center [401, 197] width 14 height 14
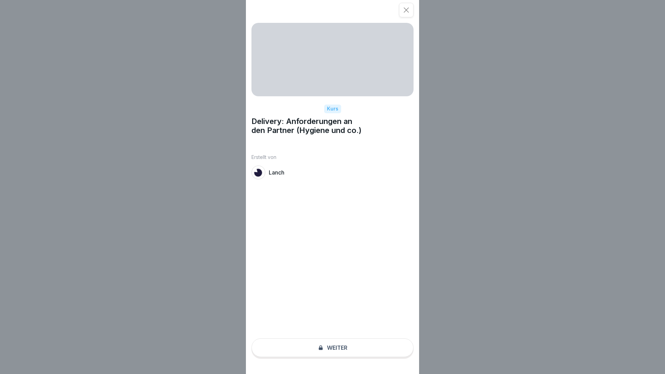
click at [403, 14] on div at bounding box center [406, 10] width 15 height 15
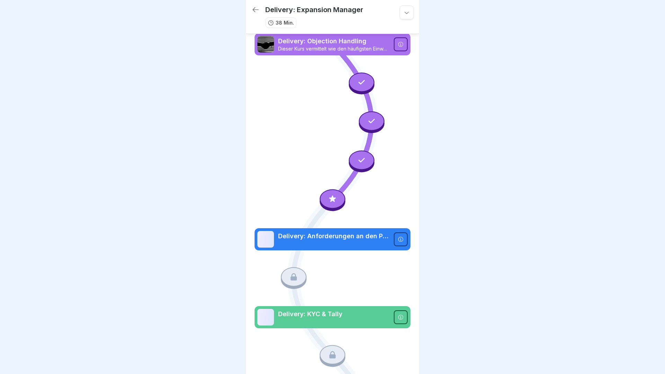
scroll to position [0, 0]
click at [340, 204] on div at bounding box center [333, 198] width 26 height 19
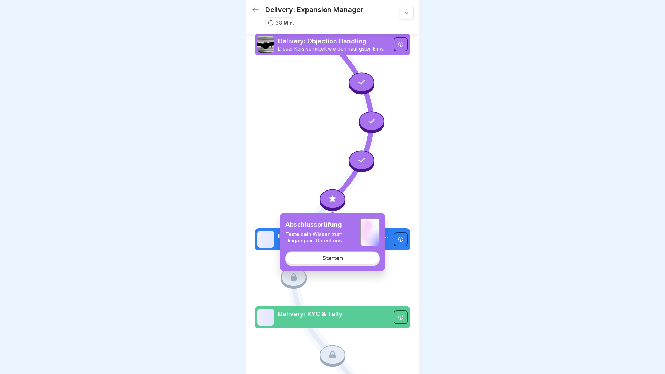
click at [337, 259] on div "Starten" at bounding box center [332, 258] width 20 height 6
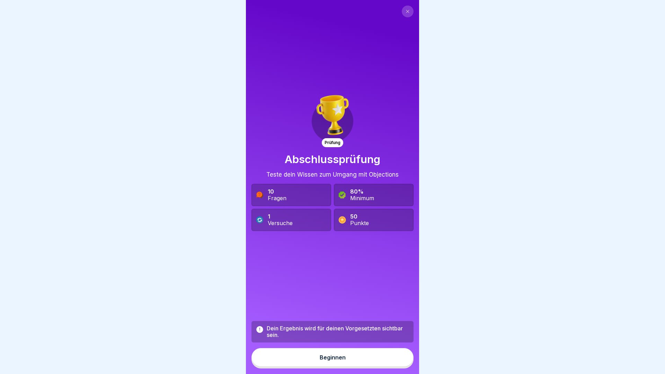
click at [312, 362] on button "Beginnen" at bounding box center [332, 357] width 162 height 19
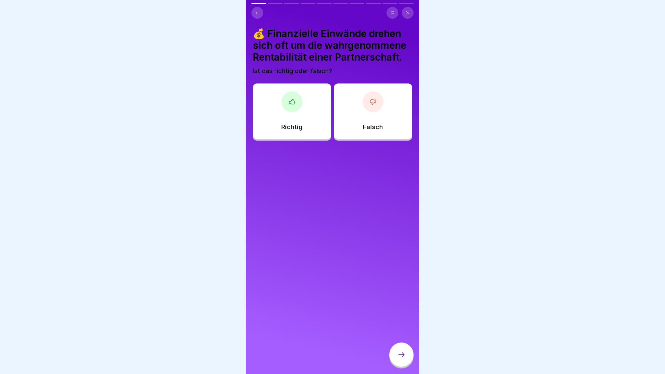
click at [275, 115] on div "Richtig" at bounding box center [292, 110] width 78 height 55
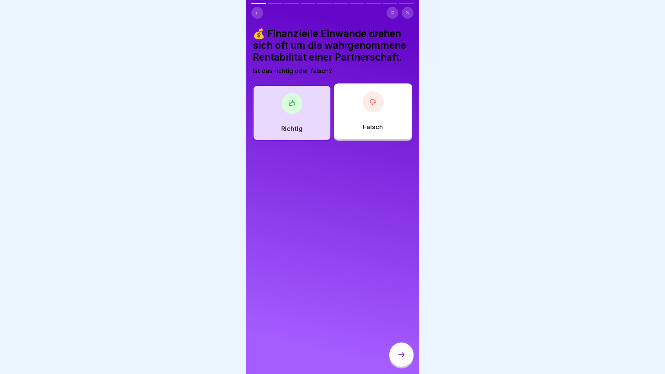
click at [401, 363] on div at bounding box center [401, 354] width 24 height 24
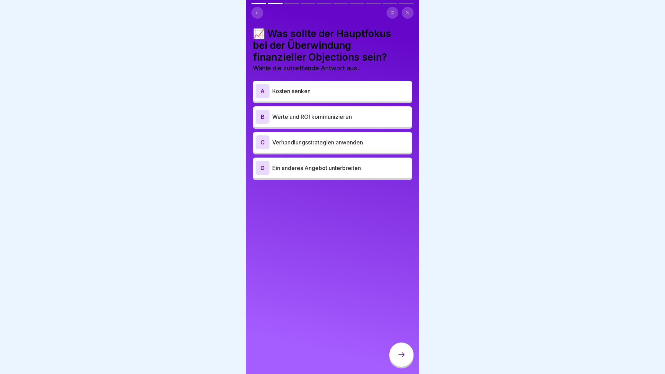
click at [346, 115] on p "Werte und ROI kommunizieren" at bounding box center [340, 117] width 137 height 8
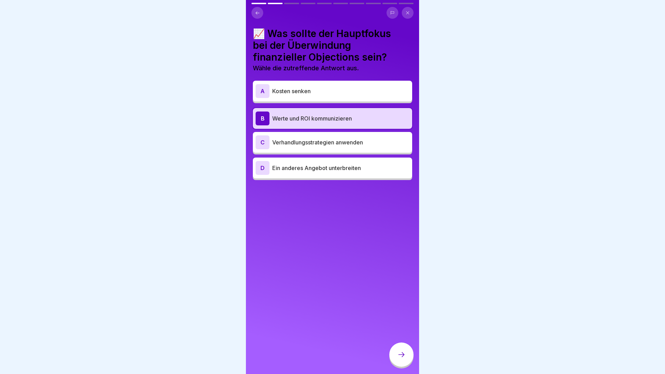
click at [406, 352] on div at bounding box center [401, 354] width 24 height 24
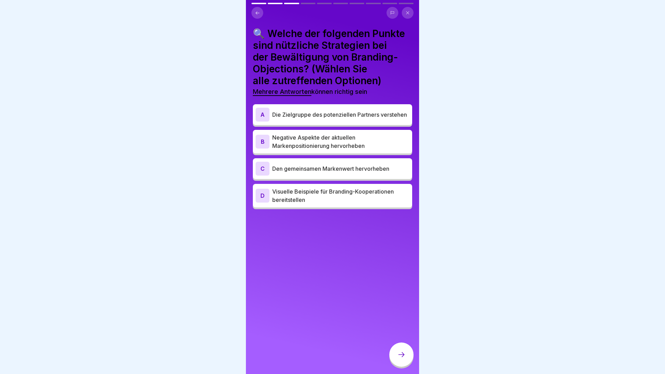
click at [255, 14] on icon at bounding box center [257, 12] width 5 height 5
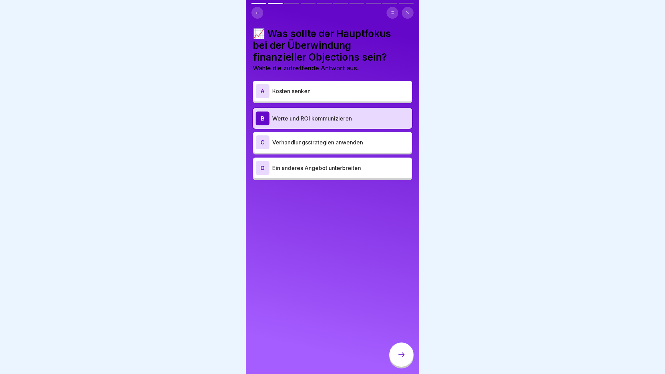
click at [406, 357] on div at bounding box center [401, 354] width 24 height 24
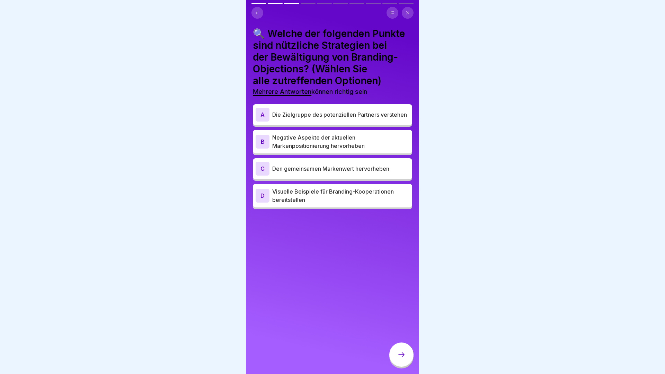
click at [338, 113] on p "Die Zielgruppe des potenziellen Partners verstehen" at bounding box center [340, 114] width 137 height 8
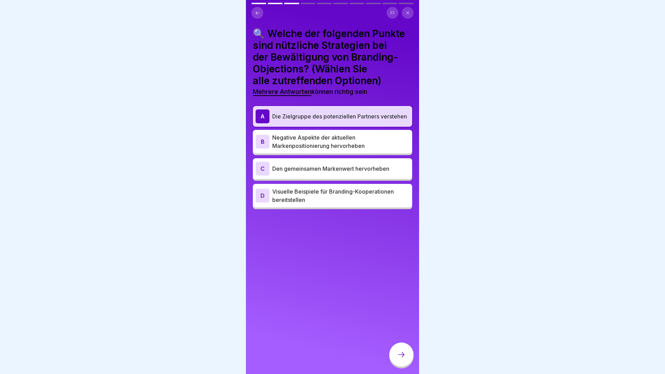
click at [329, 166] on p "Den gemeinsamen Markenwert hervorheben" at bounding box center [340, 168] width 137 height 8
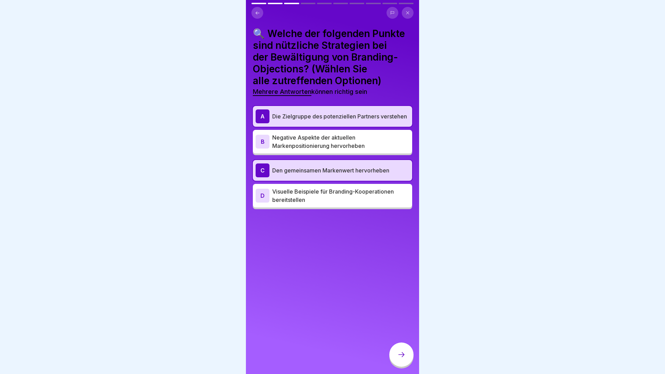
click at [285, 110] on div "A Die Zielgruppe des potenziellen Partners verstehen" at bounding box center [332, 116] width 154 height 14
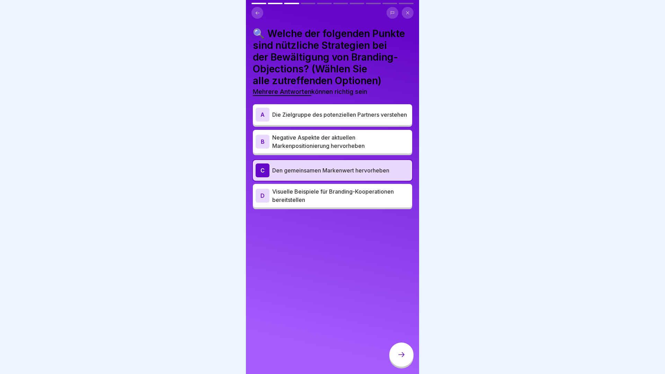
click at [403, 356] on icon at bounding box center [401, 354] width 8 height 8
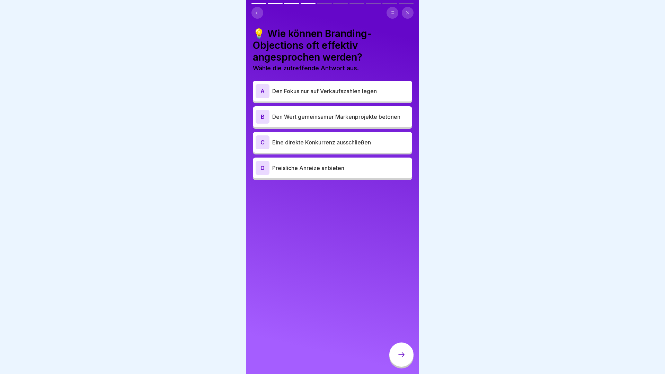
click at [358, 142] on p "Eine direkte Konkurrenz ausschließen" at bounding box center [340, 142] width 137 height 8
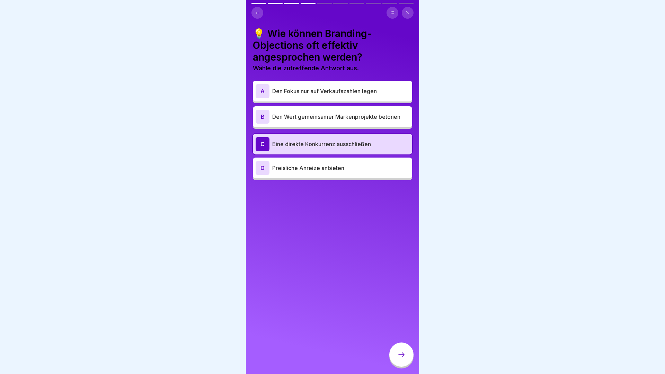
click at [401, 344] on div at bounding box center [401, 354] width 24 height 24
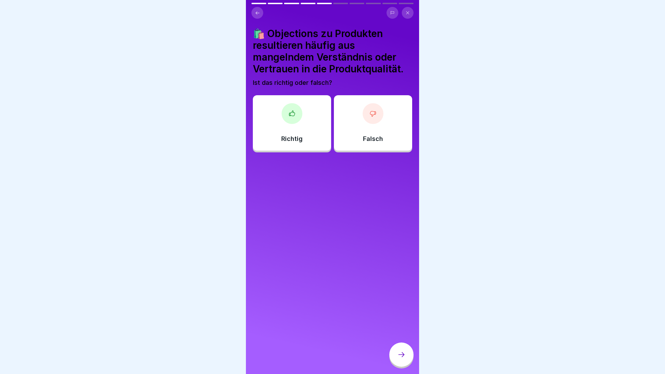
click at [283, 115] on div at bounding box center [291, 113] width 21 height 21
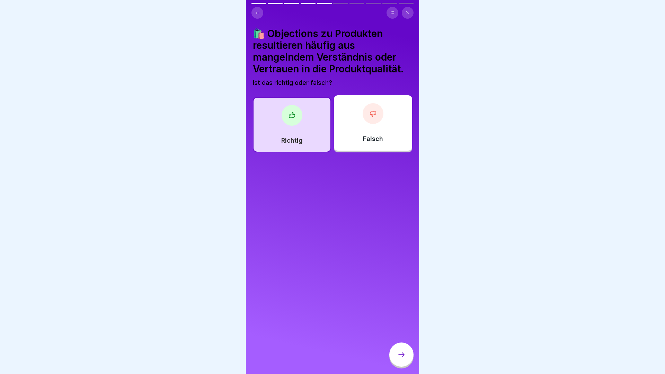
click at [405, 357] on icon at bounding box center [401, 354] width 8 height 8
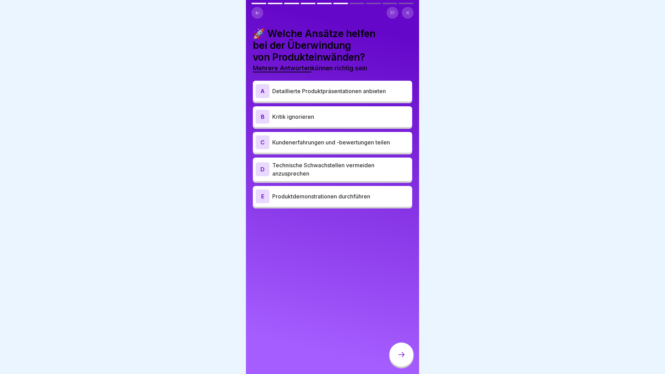
click at [358, 87] on p "Detaillierte Produktpräsentationen anbieten" at bounding box center [340, 91] width 137 height 8
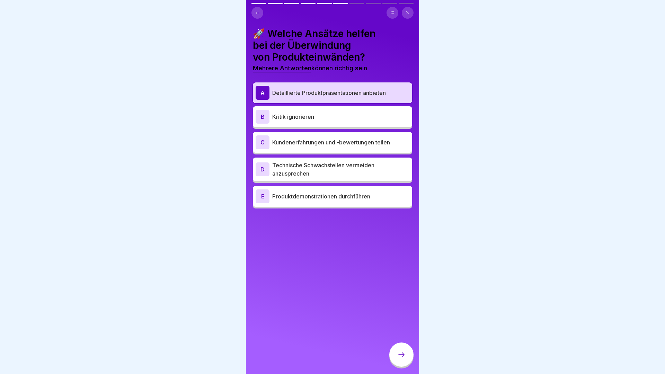
click at [361, 145] on p "Kundenerfahrungen und -bewertungen teilen" at bounding box center [340, 142] width 137 height 8
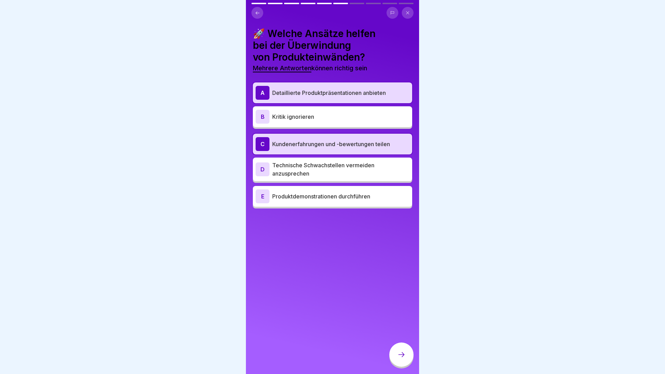
click at [348, 171] on p "Technische Schwachstellen vermeiden anzusprechen" at bounding box center [340, 169] width 137 height 17
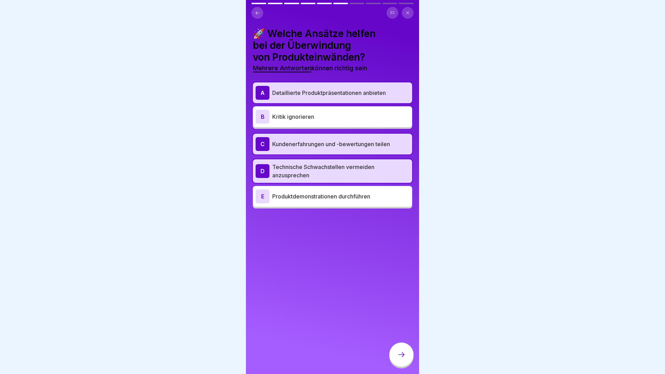
click at [402, 356] on icon at bounding box center [401, 354] width 8 height 8
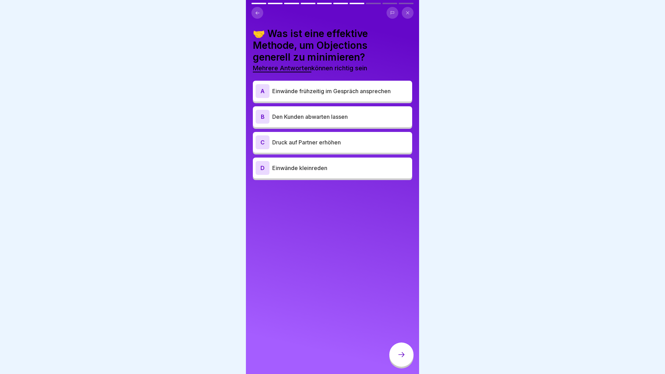
click at [381, 93] on p "Einwände frühzeitig im Gespräch ansprechen" at bounding box center [340, 91] width 137 height 8
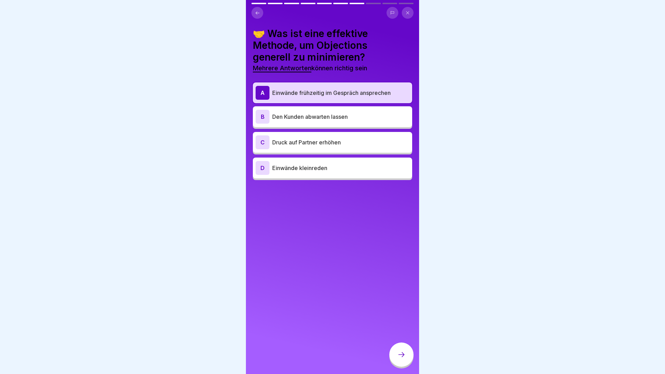
click at [366, 118] on p "Den Kunden abwarten lassen" at bounding box center [340, 117] width 137 height 8
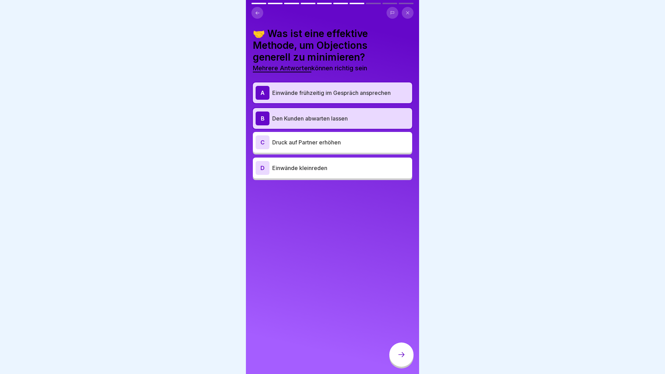
click at [405, 356] on icon at bounding box center [401, 354] width 8 height 8
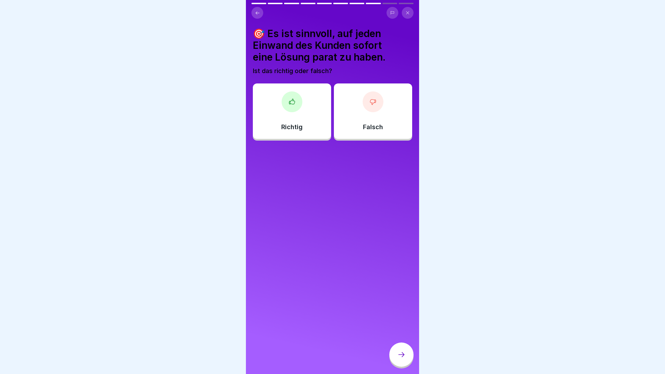
click at [296, 109] on div at bounding box center [291, 101] width 21 height 21
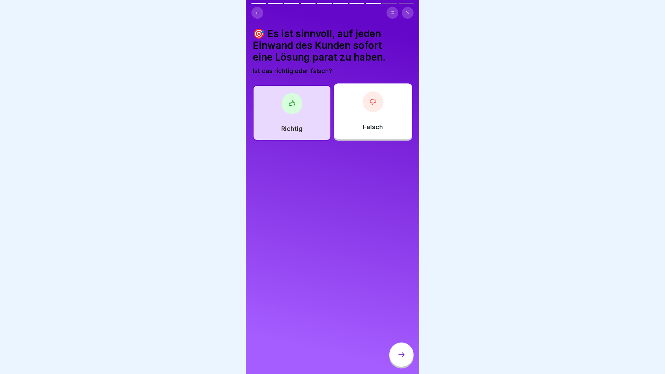
click at [403, 346] on div at bounding box center [401, 354] width 24 height 24
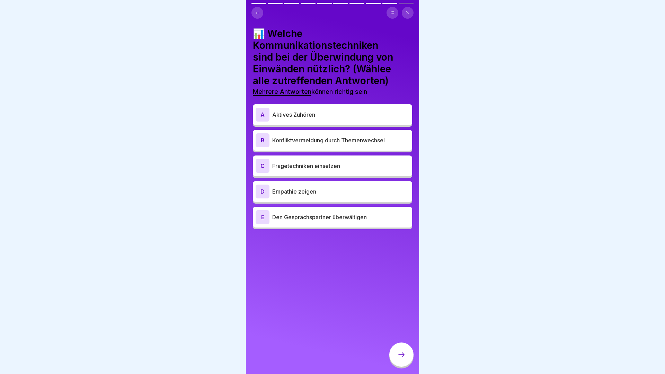
click at [333, 189] on p "Empathie zeigen" at bounding box center [340, 191] width 137 height 8
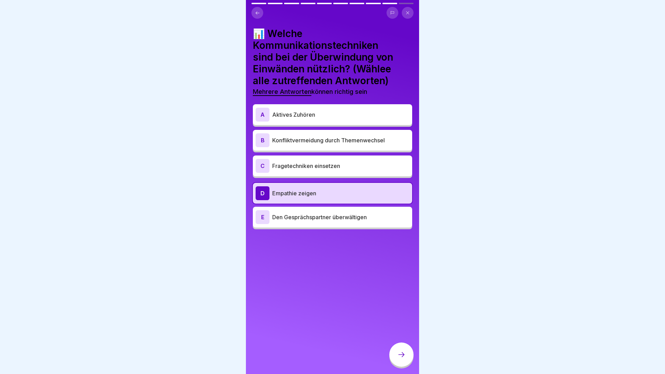
click at [344, 163] on p "Fragetechniken einsetzen" at bounding box center [340, 166] width 137 height 8
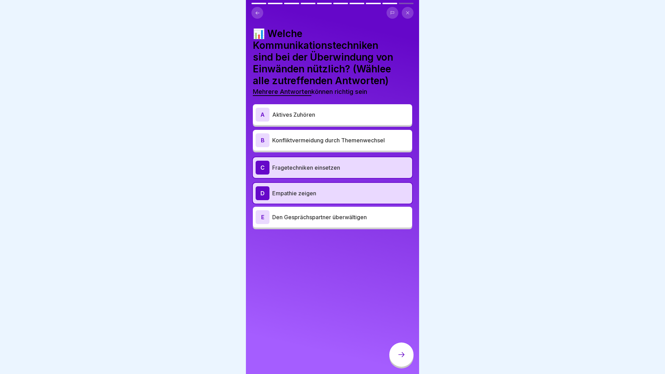
click at [327, 109] on div "A Aktives Zuhören" at bounding box center [332, 115] width 154 height 14
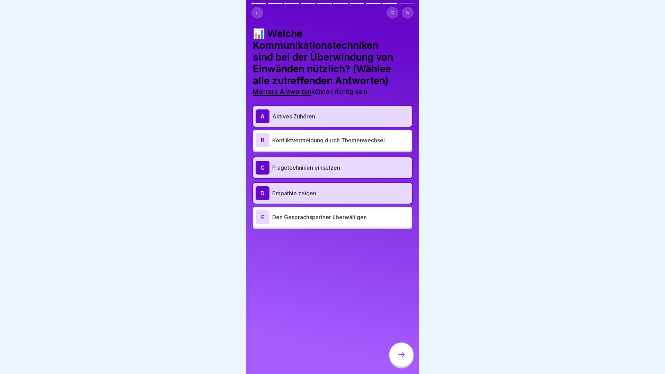
click at [407, 347] on div at bounding box center [401, 354] width 24 height 24
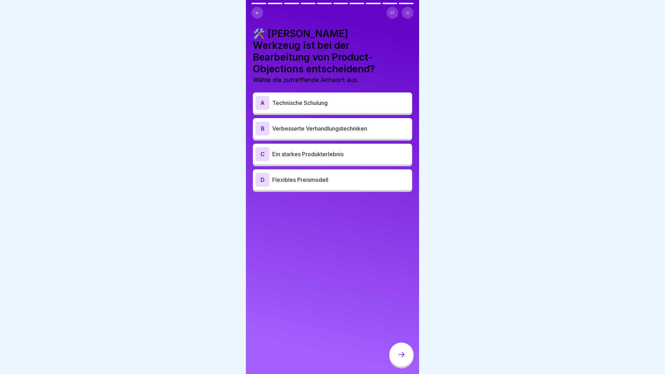
click at [353, 147] on div "C Ein starkes Produkterlebnis" at bounding box center [332, 154] width 154 height 14
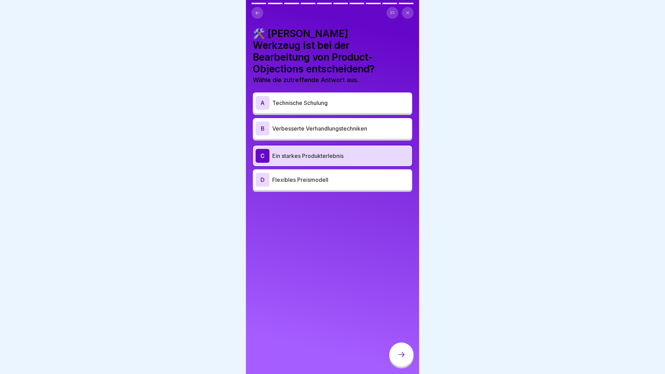
click at [363, 124] on p "Verbesserte Verhandlungstechniken" at bounding box center [340, 128] width 137 height 8
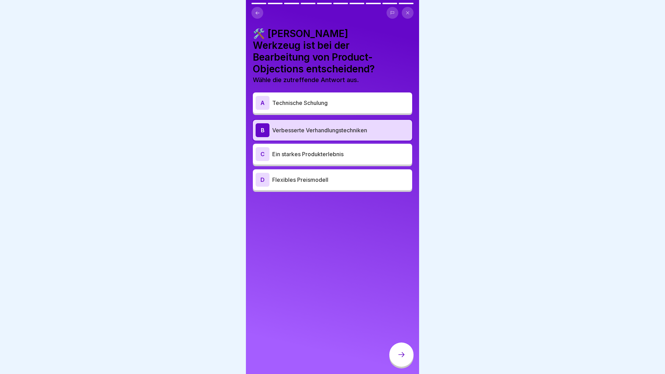
click at [406, 356] on div at bounding box center [401, 354] width 24 height 24
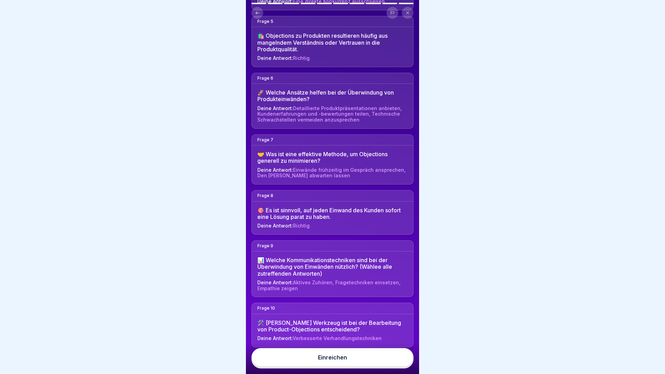
scroll to position [264, 0]
click at [294, 351] on button "Einreichen" at bounding box center [332, 357] width 162 height 19
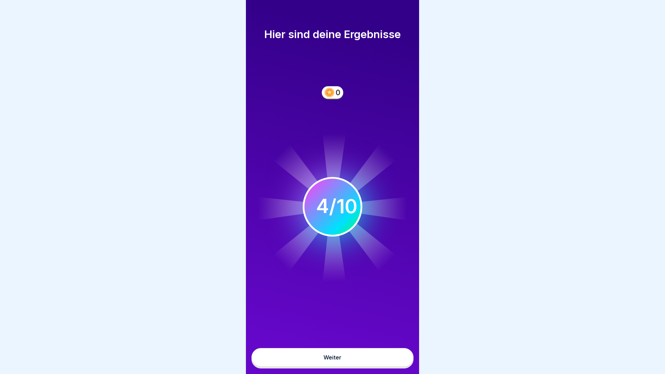
click at [294, 351] on button "Weiter" at bounding box center [332, 357] width 162 height 19
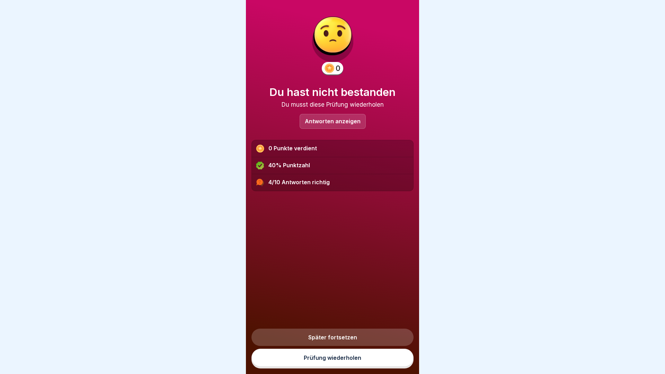
click at [321, 118] on p "Antworten anzeigen" at bounding box center [333, 121] width 56 height 6
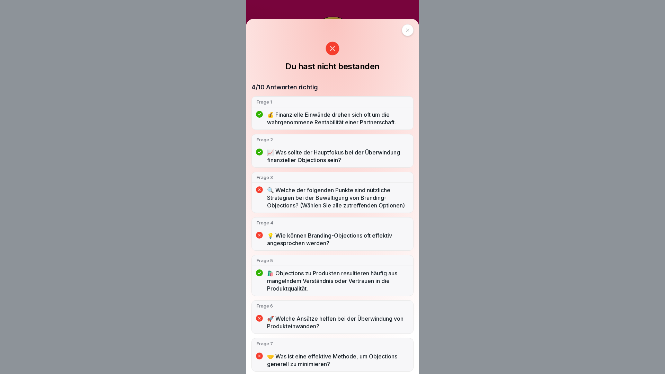
scroll to position [57, 0]
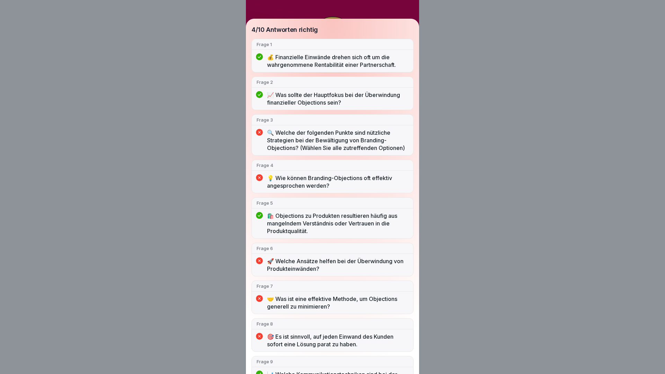
click at [196, 217] on div "Du hast nicht bestanden 4/10 Antworten richtig Frage 1 💰 Finanzielle Einwände d…" at bounding box center [332, 187] width 665 height 374
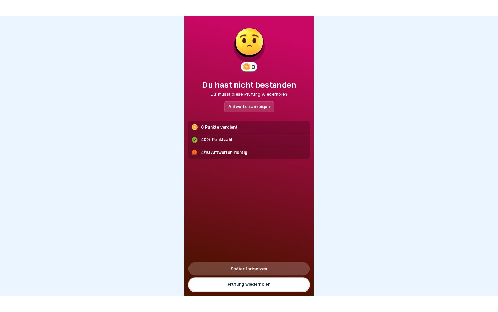
scroll to position [0, 0]
